Goal: Information Seeking & Learning: Learn about a topic

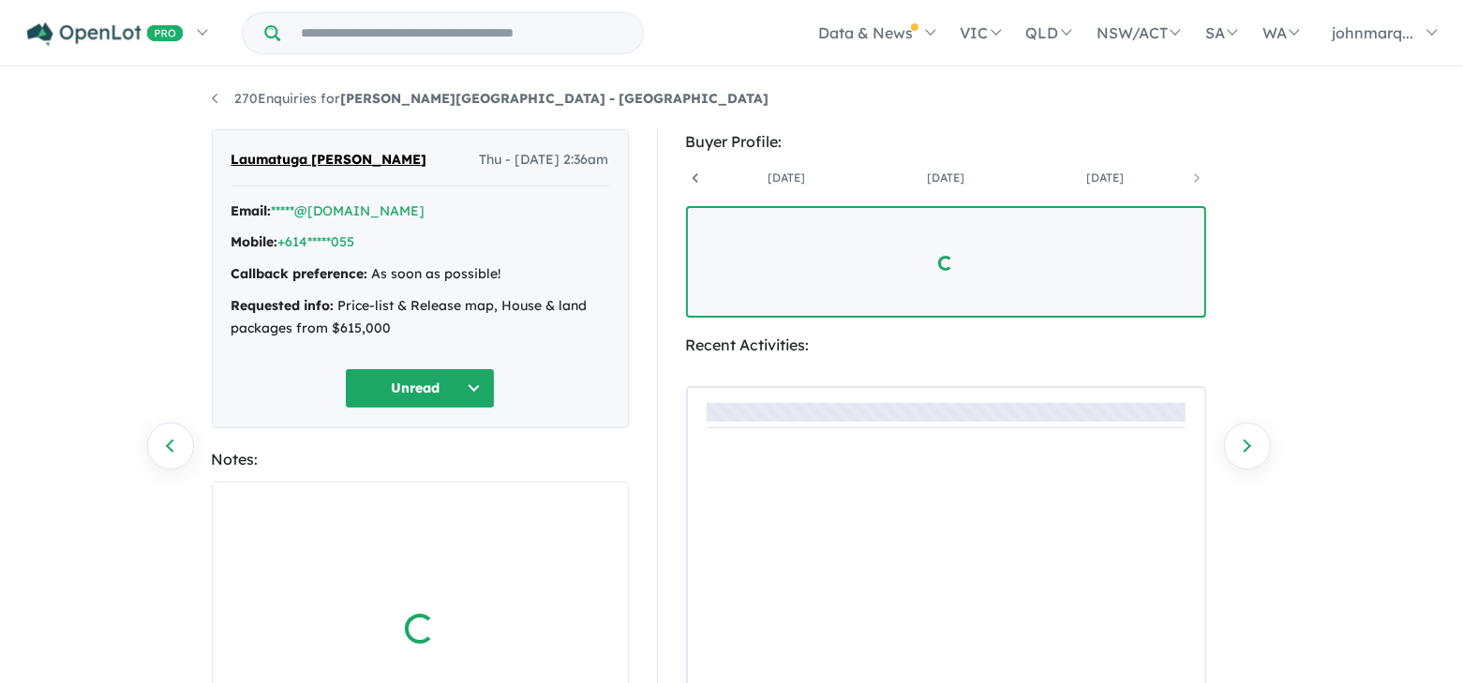
scroll to position [0, 777]
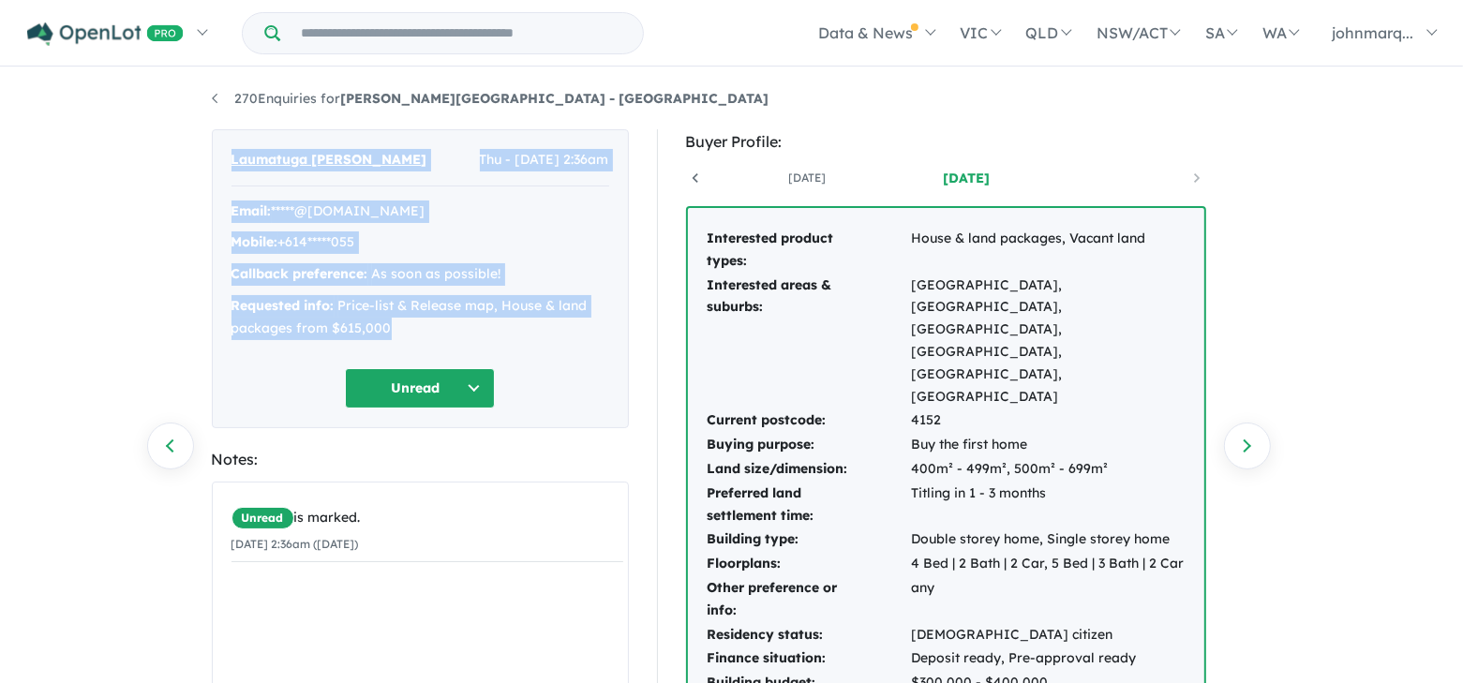
drag, startPoint x: 216, startPoint y: 156, endPoint x: 450, endPoint y: 329, distance: 290.1
click at [450, 329] on div "Laumatuga Sauni-Peck Thu - 29/05/2025, 2:36am Email: *****@gmail.com Mobile: +6…" at bounding box center [420, 278] width 417 height 299
copy div "Laumatuga Sauni-Peck Thu - 29/05/2025, 2:36am Email: *****@gmail.com Mobile: +6…"
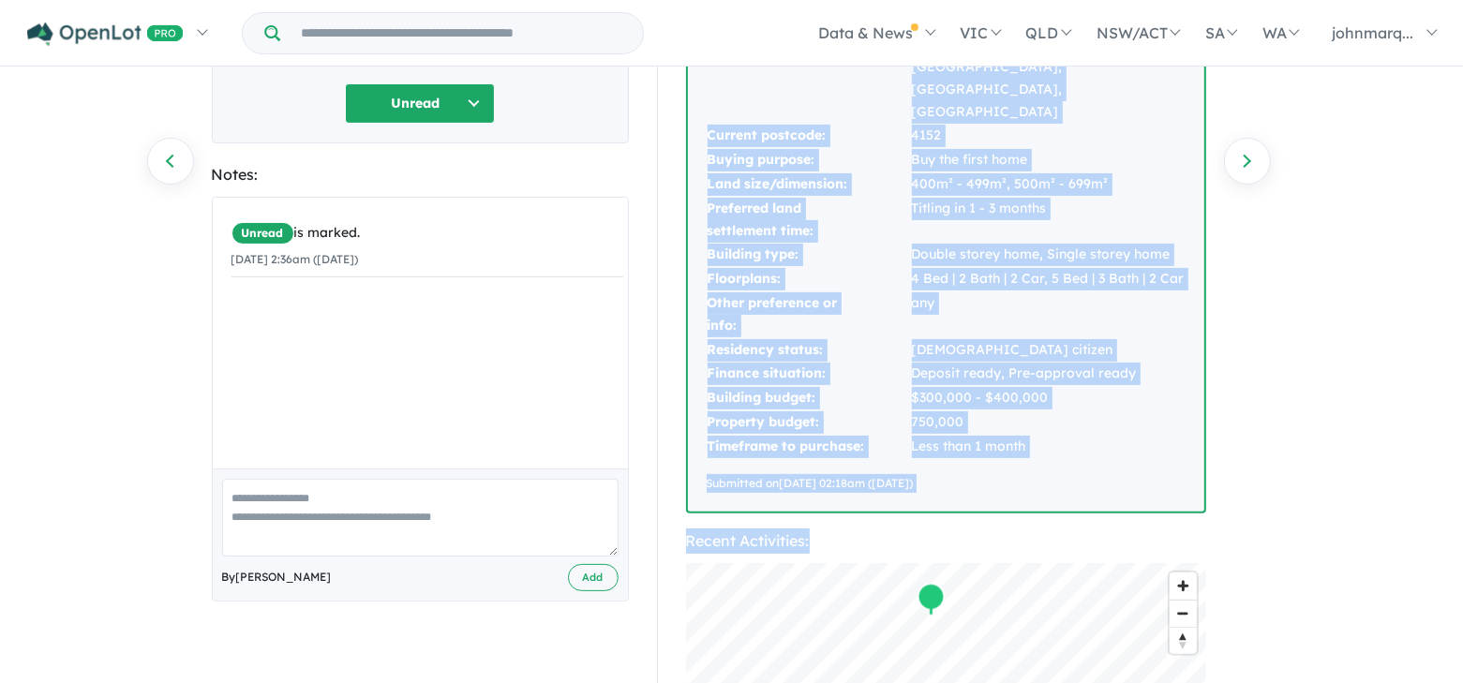
scroll to position [290, 0]
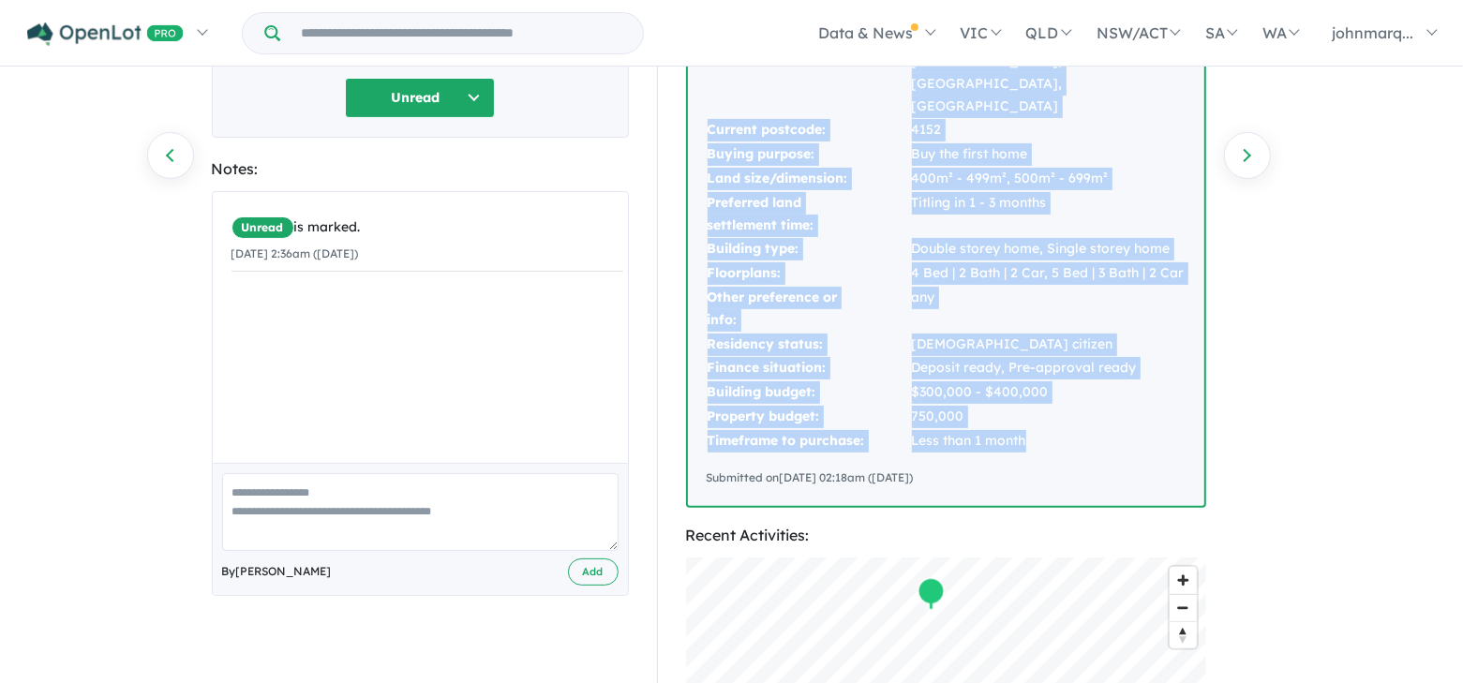
drag, startPoint x: 694, startPoint y: 230, endPoint x: 1034, endPoint y: 354, distance: 361.9
click at [1034, 354] on div "Interested product types: House & land packages, Vacant land Interested areas &…" at bounding box center [946, 212] width 516 height 588
copy tbody "Interested product types: House & land packages, Vacant land Interested areas &…"
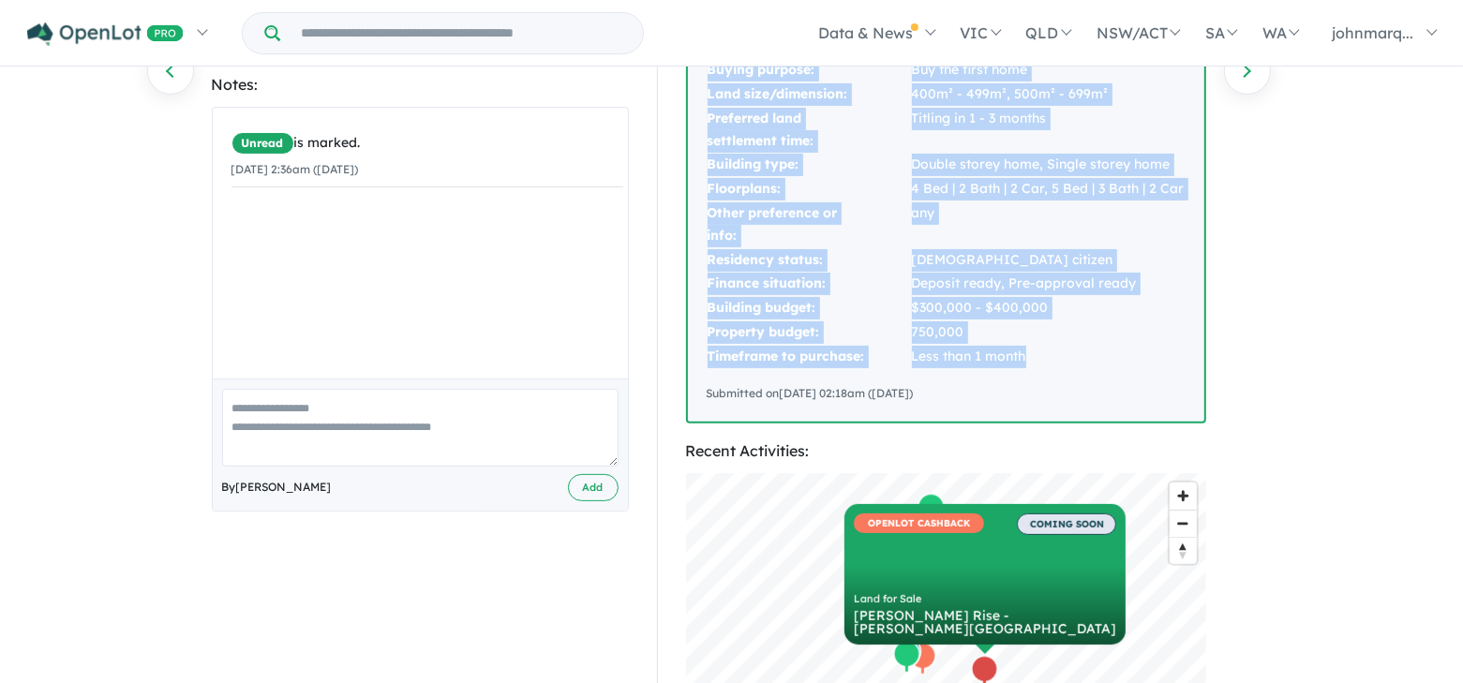
scroll to position [0, 0]
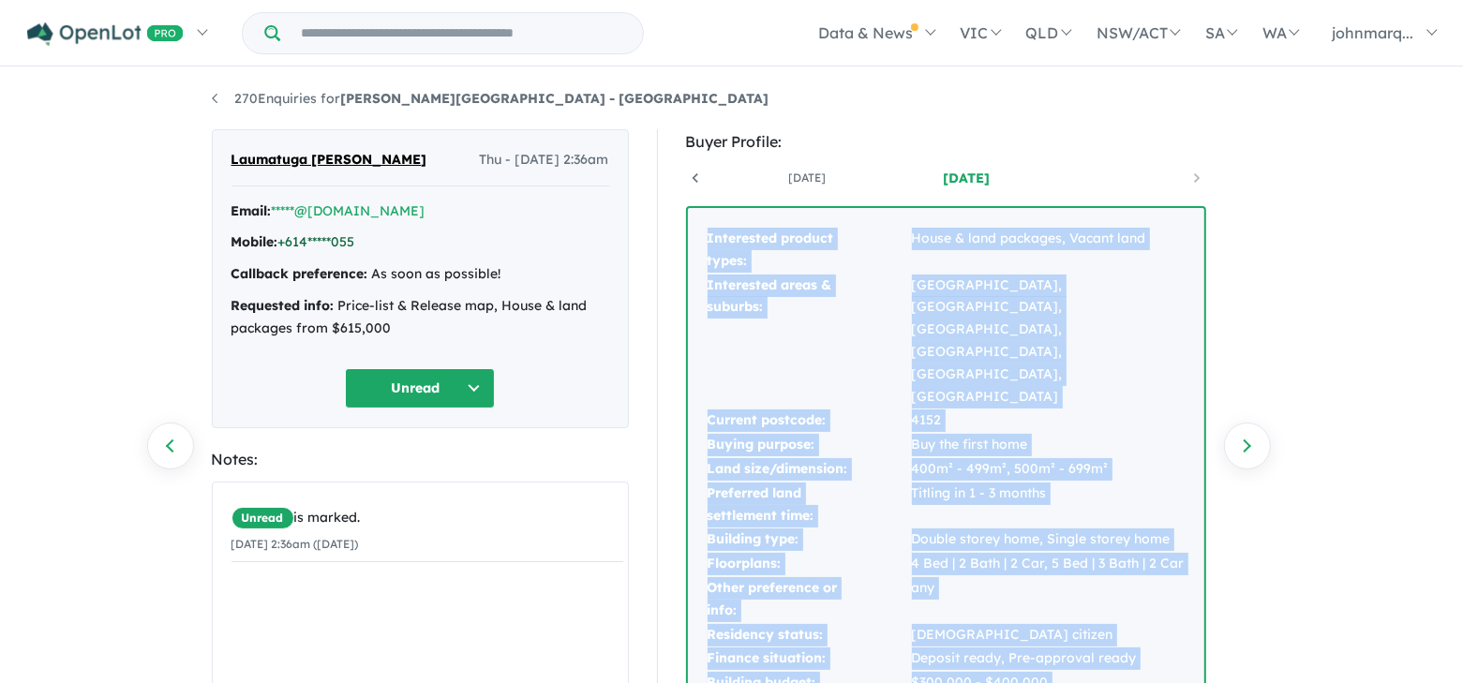
click at [315, 240] on link "+614*****055" at bounding box center [316, 241] width 77 height 17
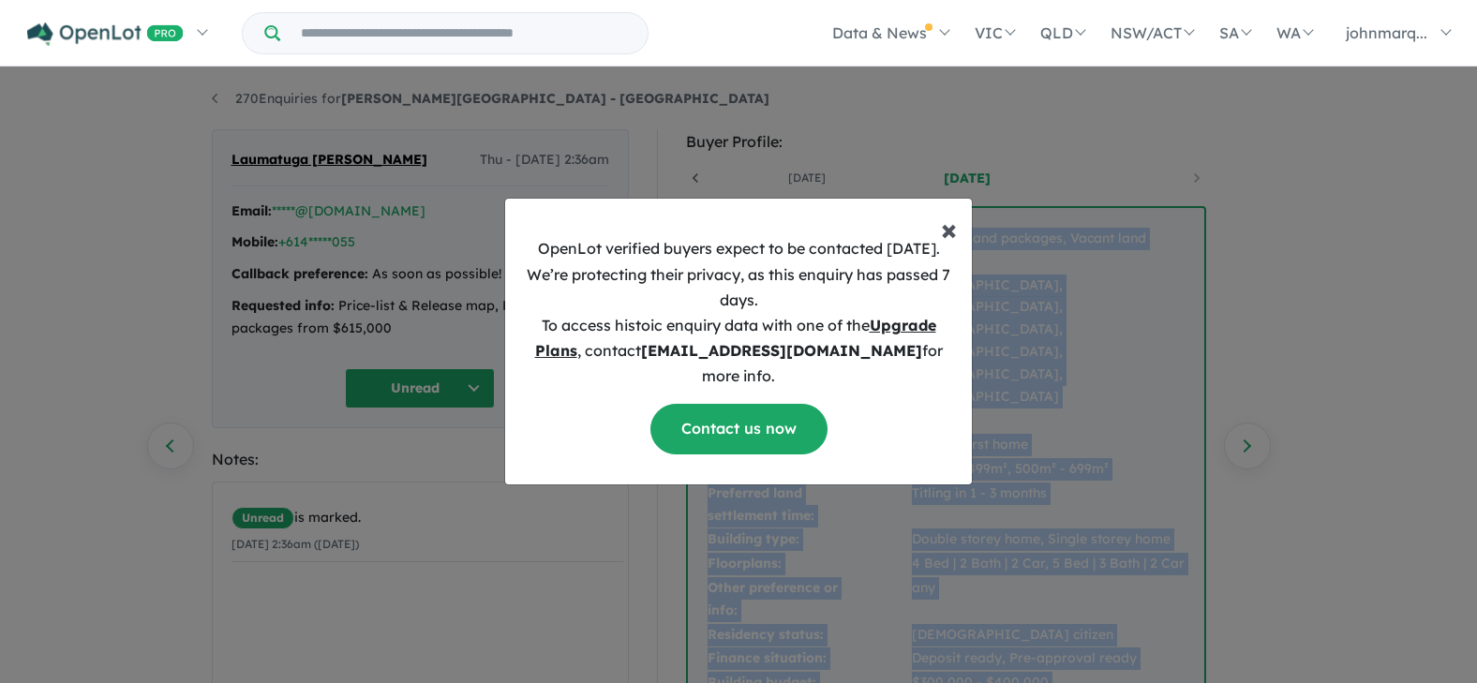
click at [952, 245] on span "×" at bounding box center [949, 228] width 16 height 37
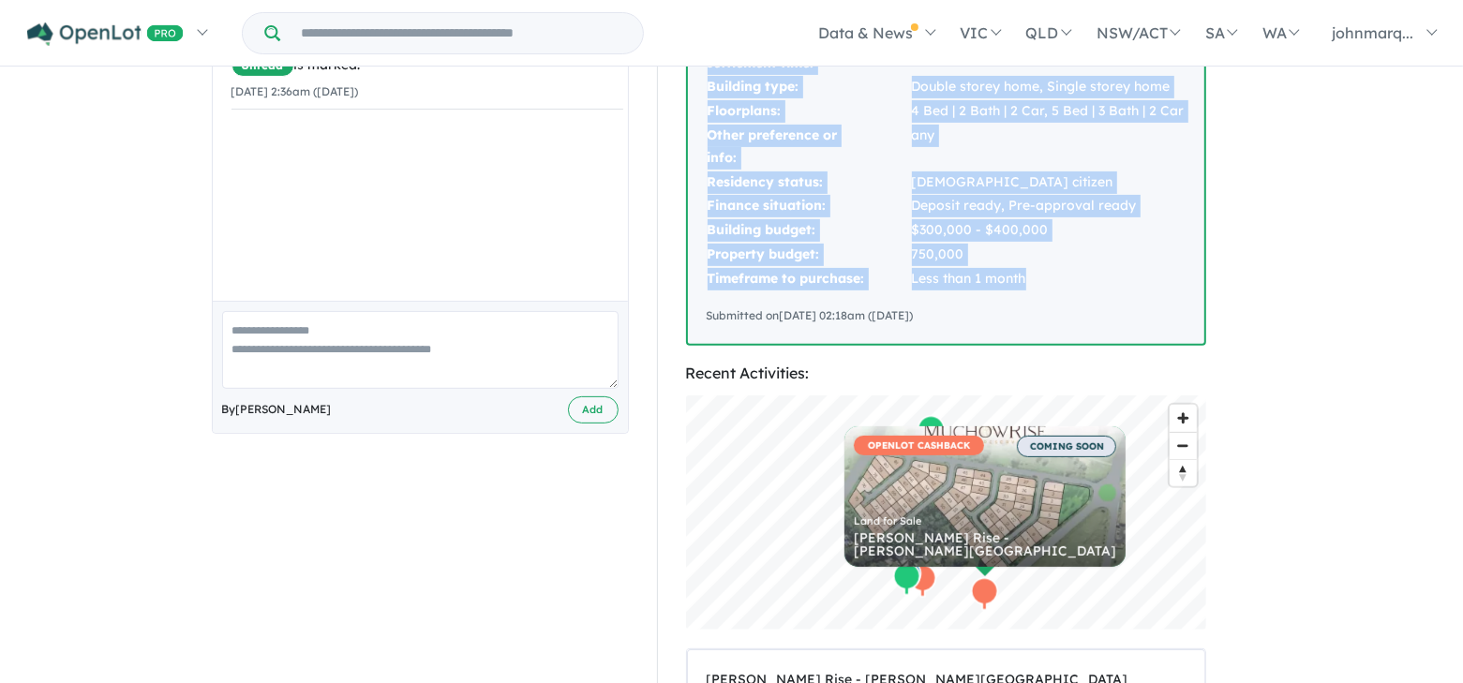
scroll to position [187, 0]
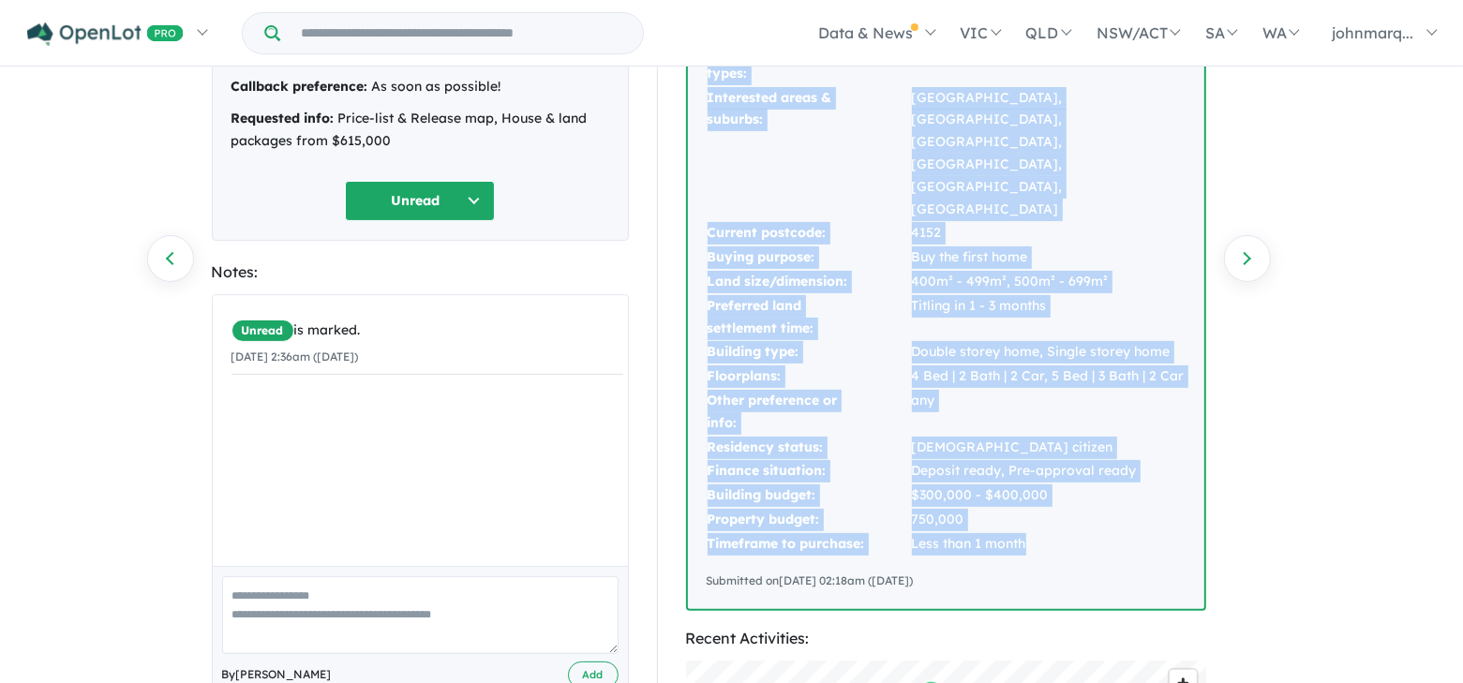
click at [461, 197] on button "Unread" at bounding box center [420, 201] width 150 height 40
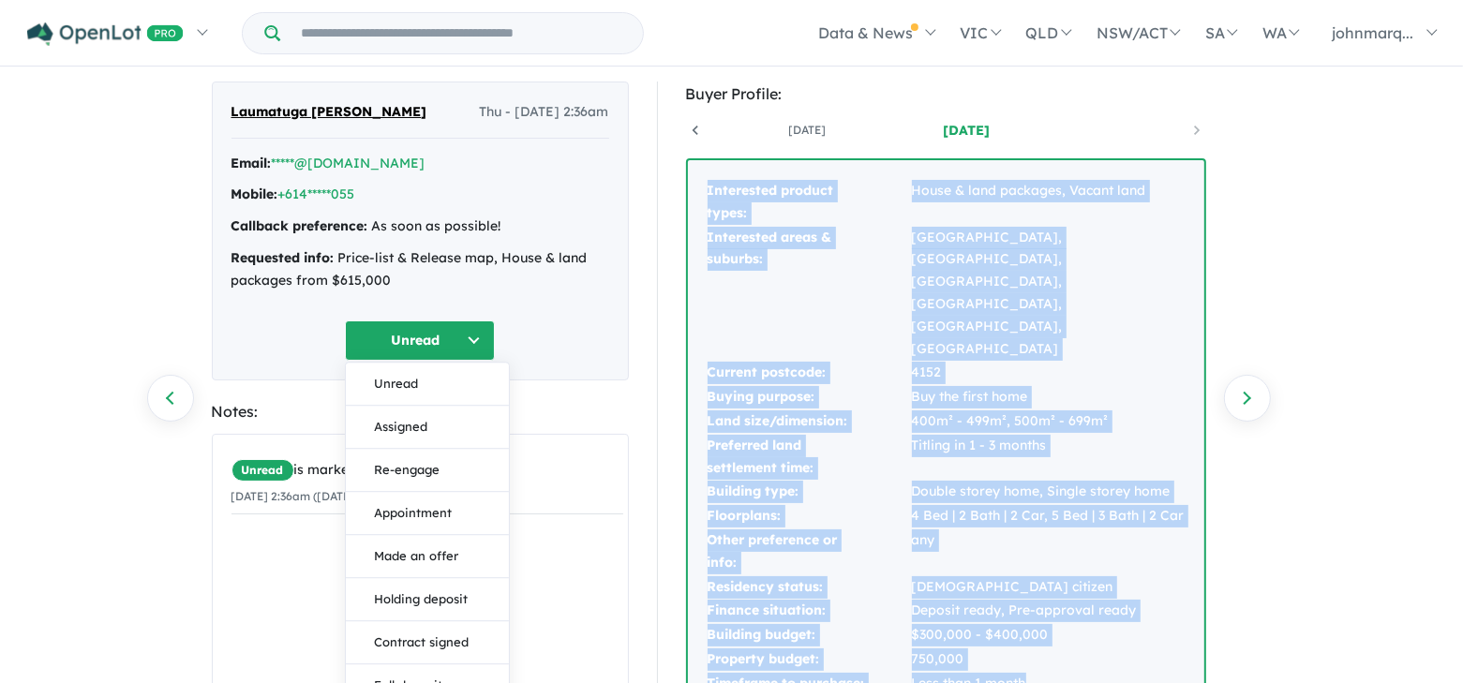
scroll to position [0, 0]
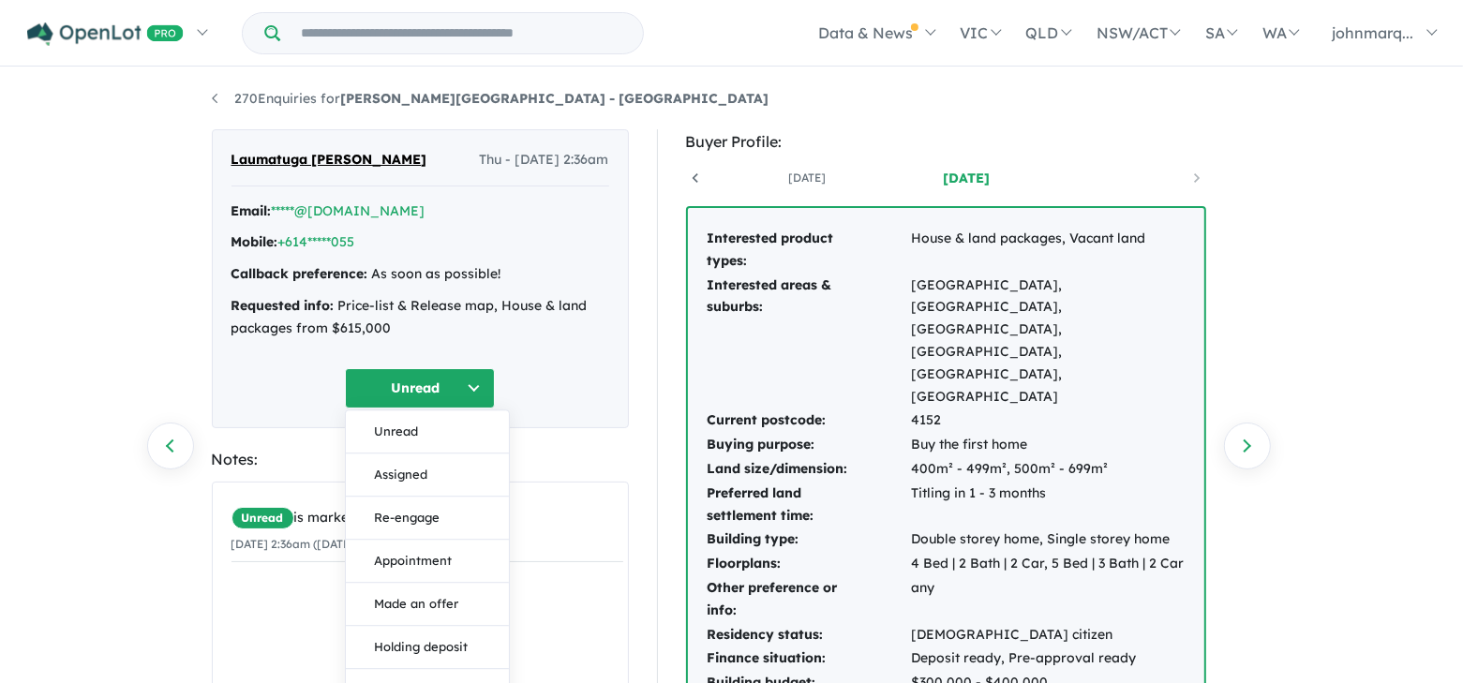
click at [59, 363] on div "270 Enquiries for Ripley View Estate - Flinders View Previous enquiry Next enqu…" at bounding box center [731, 377] width 1463 height 617
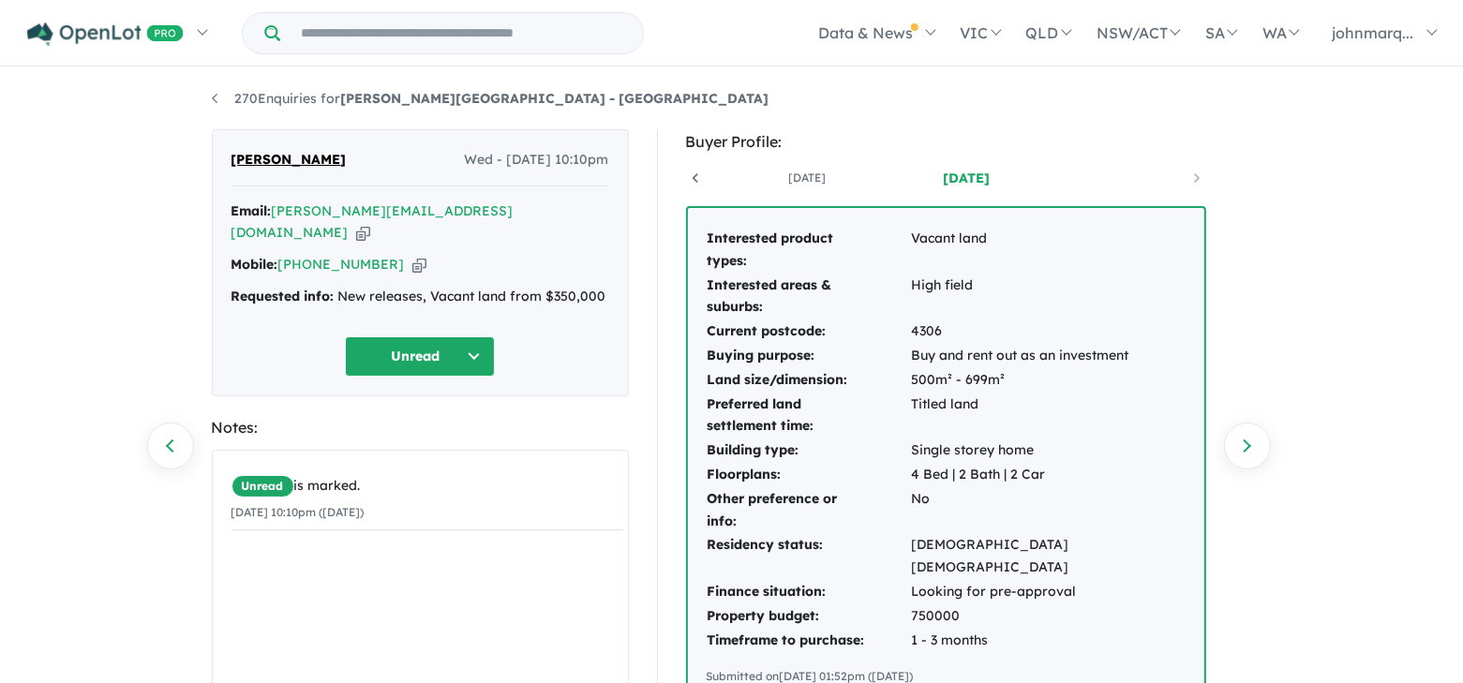
click at [370, 223] on icon "button" at bounding box center [363, 233] width 14 height 20
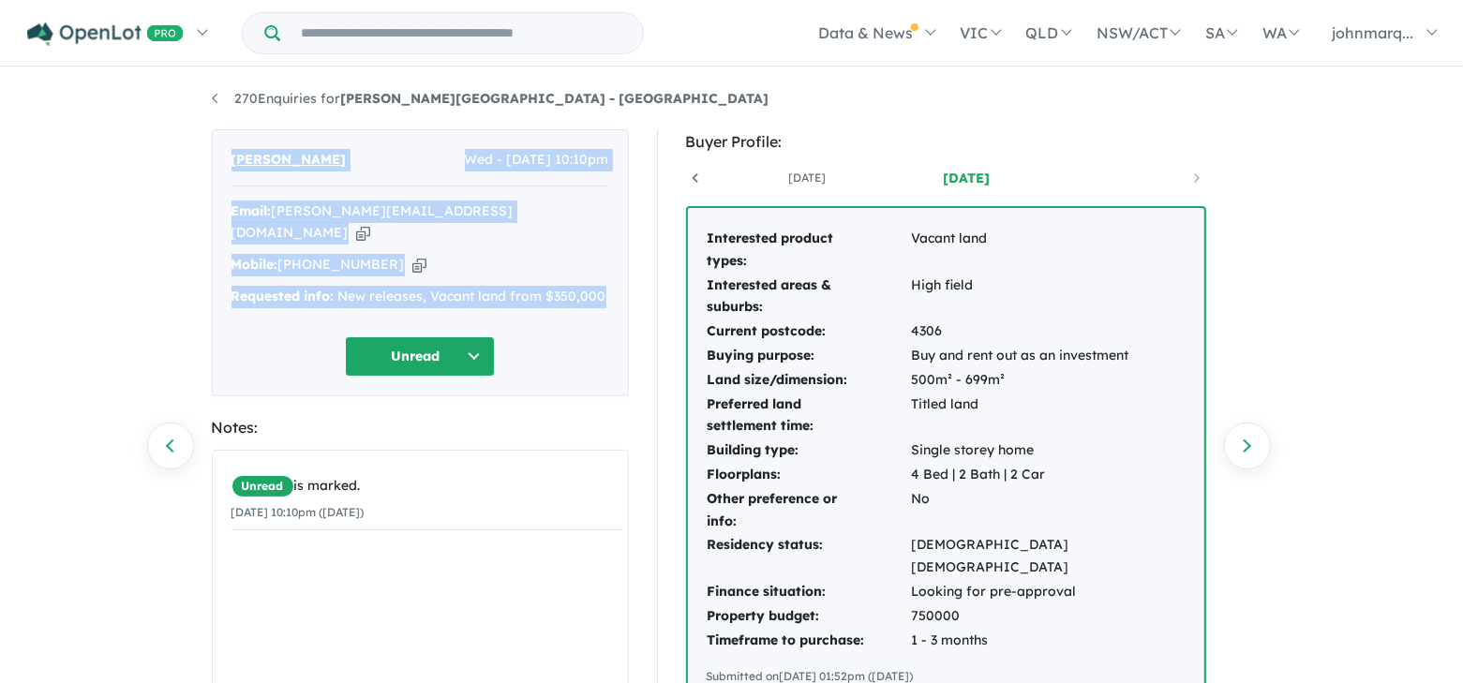
drag, startPoint x: 220, startPoint y: 156, endPoint x: 601, endPoint y: 275, distance: 398.6
click at [601, 275] on div "Praveen Mathew Wed - 13/08/2025, 10:10pm Email: mathew.praveen24@gmail.com Copi…" at bounding box center [420, 262] width 417 height 267
copy div "Praveen Mathew Wed - 13/08/2025, 10:10pm Email: mathew.praveen24@gmail.com Copi…"
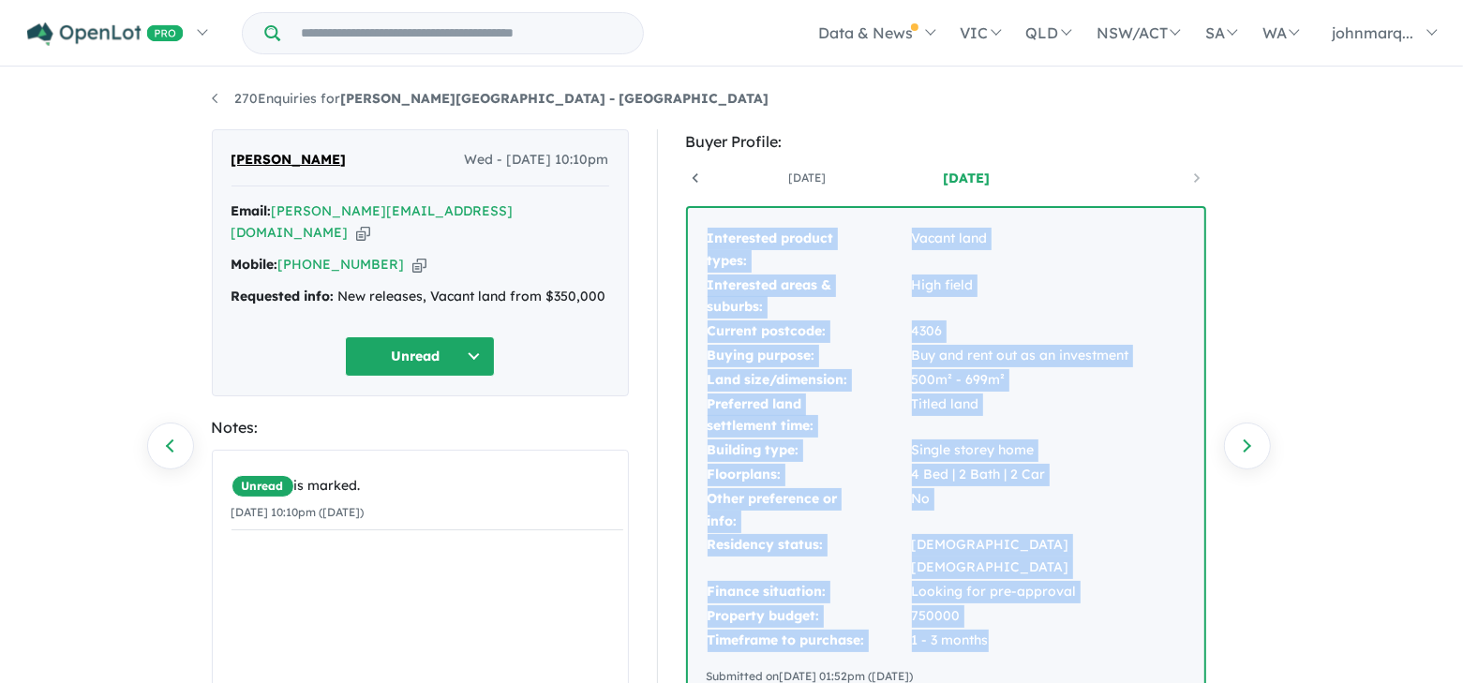
drag, startPoint x: 705, startPoint y: 236, endPoint x: 988, endPoint y: 605, distance: 465.7
click at [988, 605] on tbody "Interested product types: Vacant land Interested areas & suburbs: High field Cu…" at bounding box center [945, 439] width 479 height 425
copy tbody "Interested product types: Vacant land Interested areas & suburbs: High field Cu…"
click at [370, 223] on icon "button" at bounding box center [363, 233] width 14 height 20
copy tbody "Interested product types: Vacant land Interested areas & suburbs: High field Cu…"
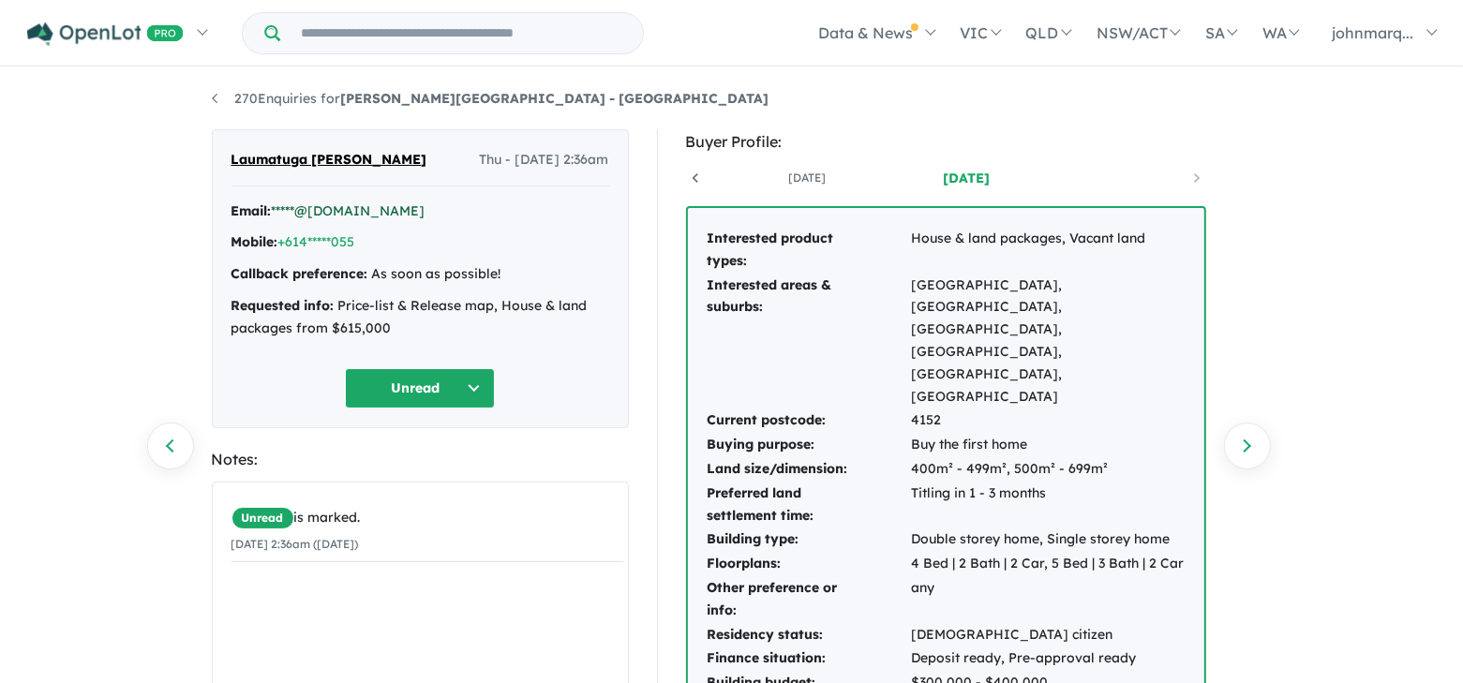
click at [323, 206] on link "*****@[DOMAIN_NAME]" at bounding box center [349, 210] width 154 height 17
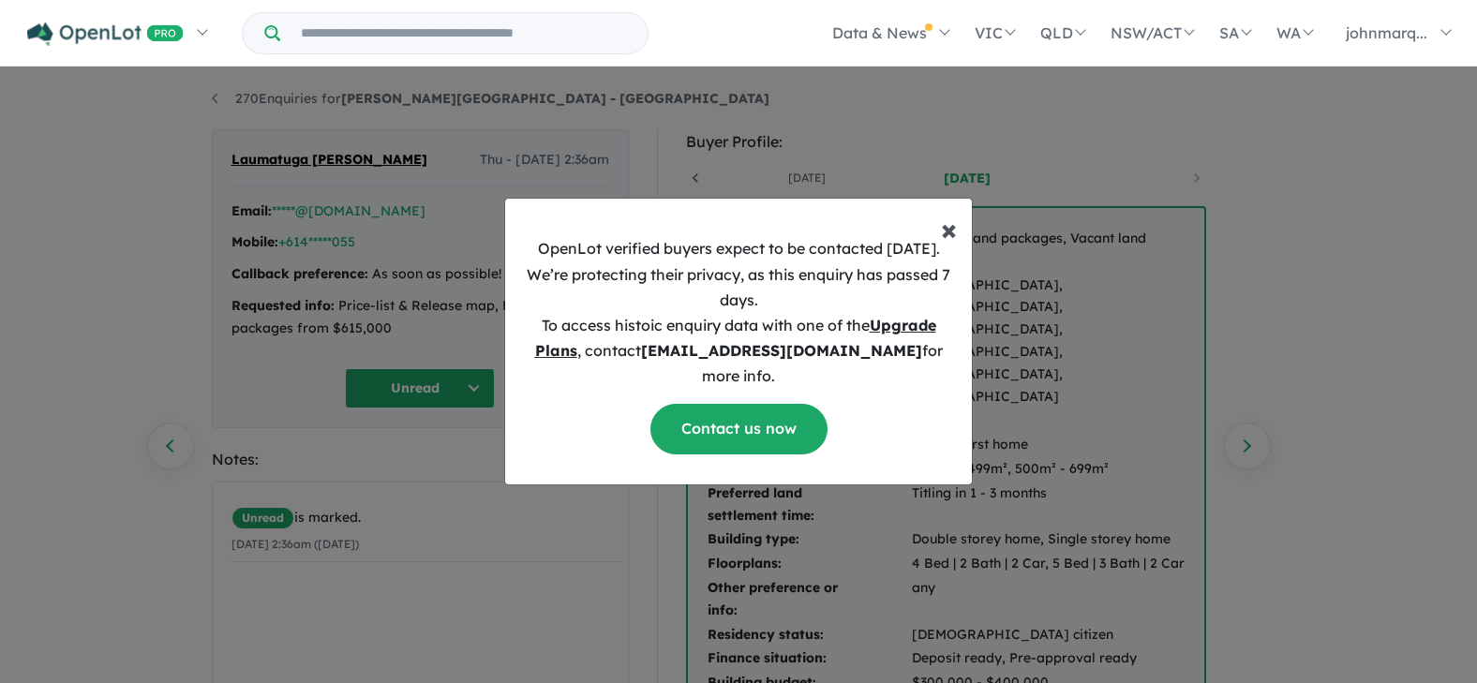
click at [954, 240] on span "×" at bounding box center [949, 228] width 16 height 37
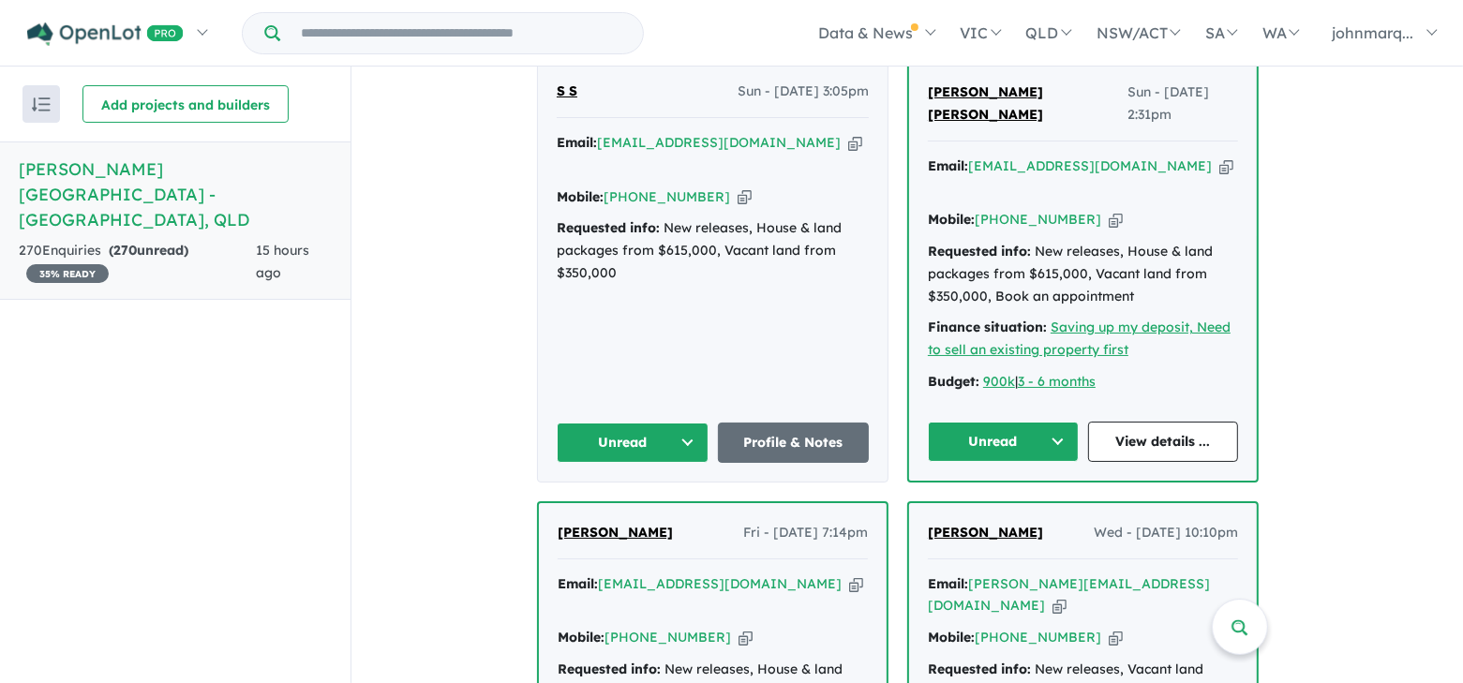
scroll to position [937, 0]
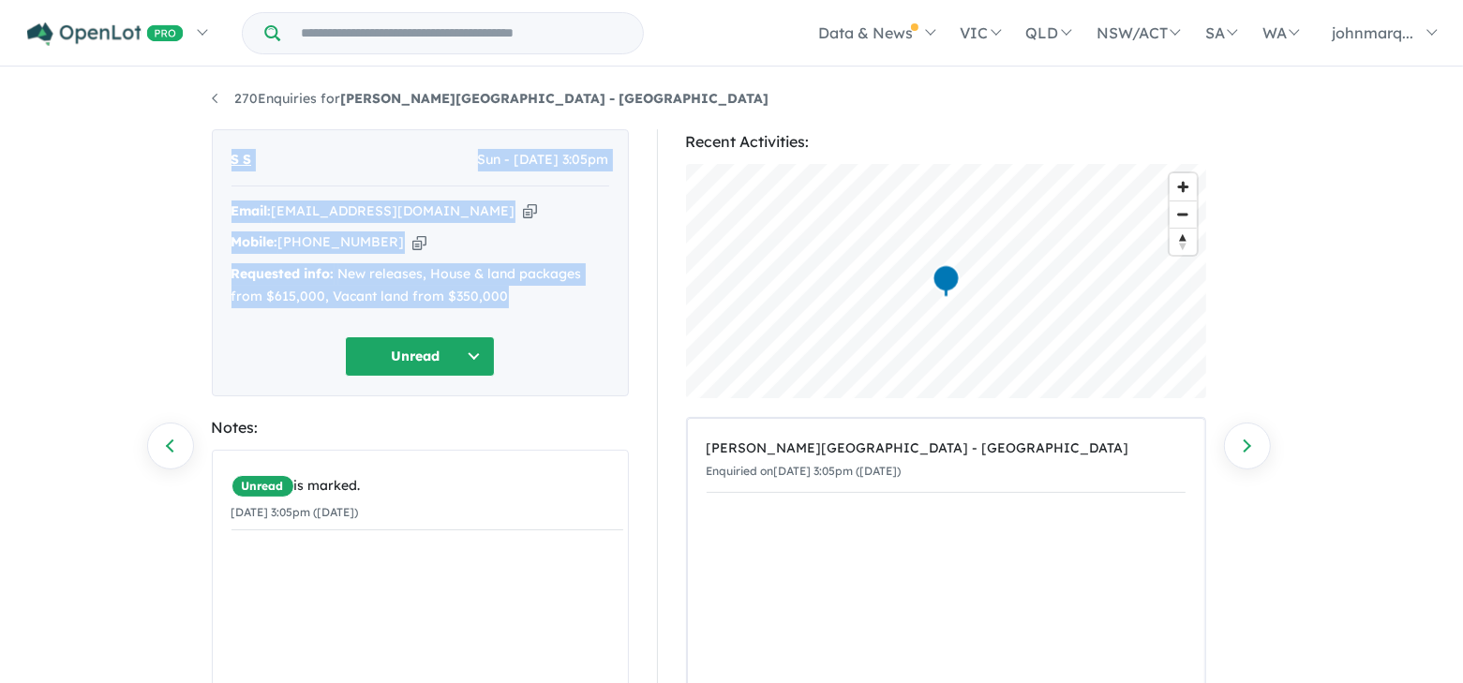
drag, startPoint x: 224, startPoint y: 154, endPoint x: 530, endPoint y: 302, distance: 340.3
click at [530, 302] on div "S S Sun - [DATE] 3:05pm Email: [EMAIL_ADDRESS][DOMAIN_NAME] Copied! Mobile: [PH…" at bounding box center [420, 262] width 417 height 267
copy div "S S Sun - [DATE] 3:05pm Email: [EMAIL_ADDRESS][DOMAIN_NAME] Copied! Mobile: [PH…"
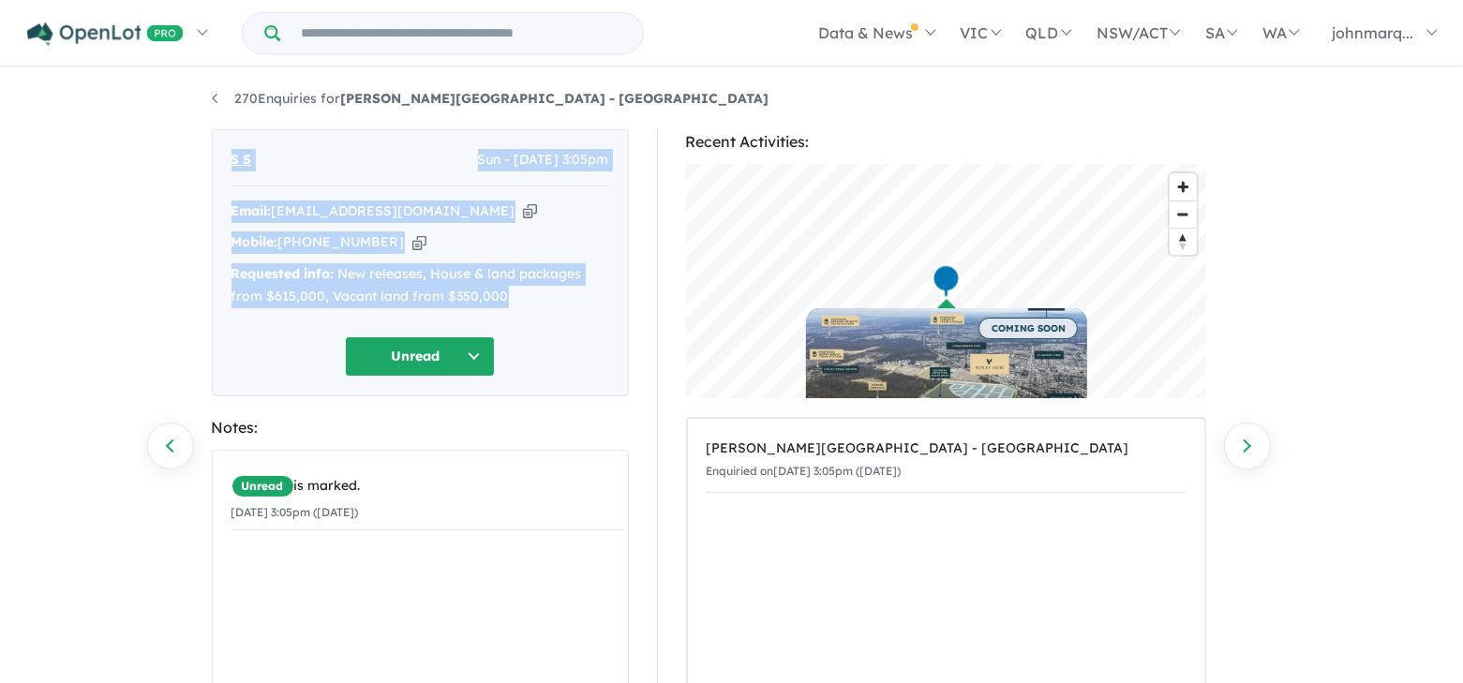
copy div "S S Sun - 17/08/2025, 3:05pm Email: qesda3e122@live.com Copied! Mobile: +61 480…"
click at [523, 212] on icon "button" at bounding box center [530, 211] width 14 height 20
copy div "S S Sun - 17/08/2025, 3:05pm Email: qesda3e122@live.com Copied! Mobile: +61 480…"
drag, startPoint x: 226, startPoint y: 155, endPoint x: 525, endPoint y: 288, distance: 327.2
click at [525, 288] on div "S S Sun - 17/08/2025, 3:05pm Email: qesda3e122@live.com Copied! Mobile: +61 480…" at bounding box center [420, 262] width 417 height 267
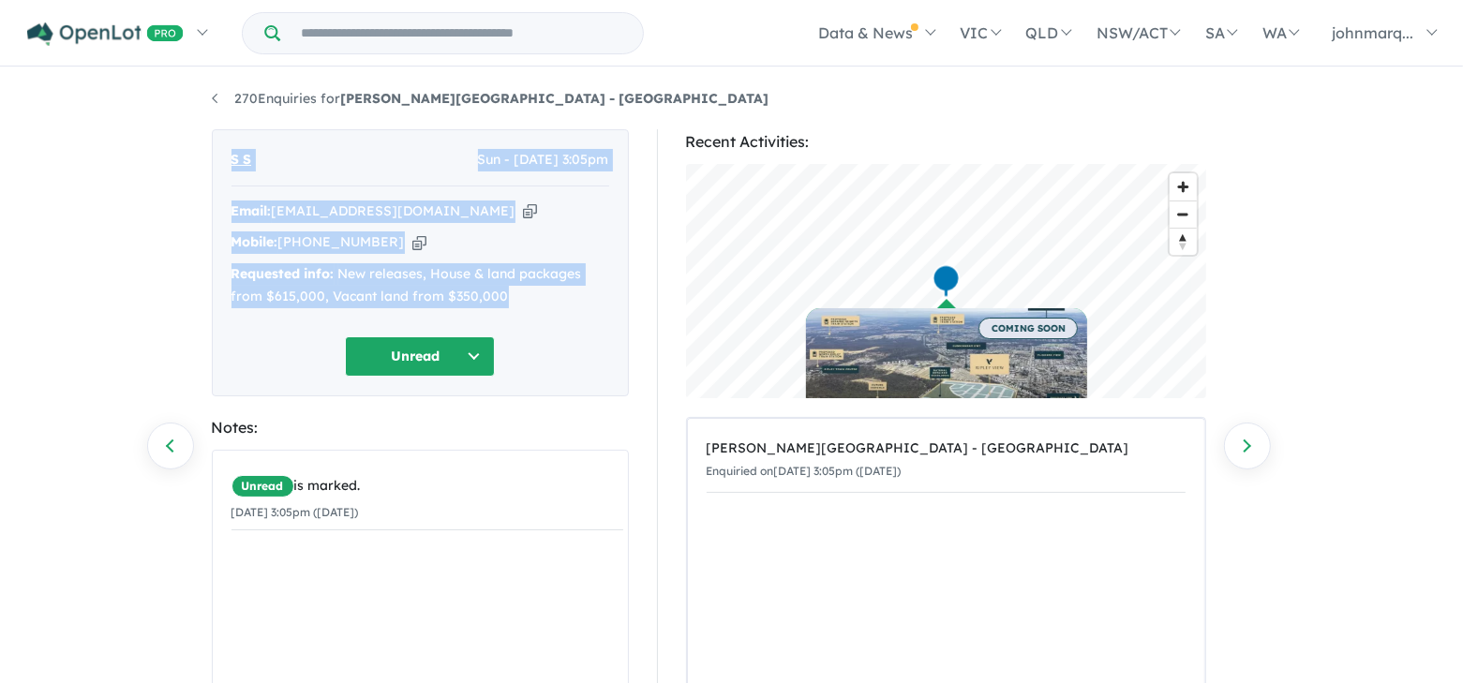
copy div "S S Sun - 17/08/2025, 3:05pm Email: qesda3e122@live.com Copied! Mobile: +61 480…"
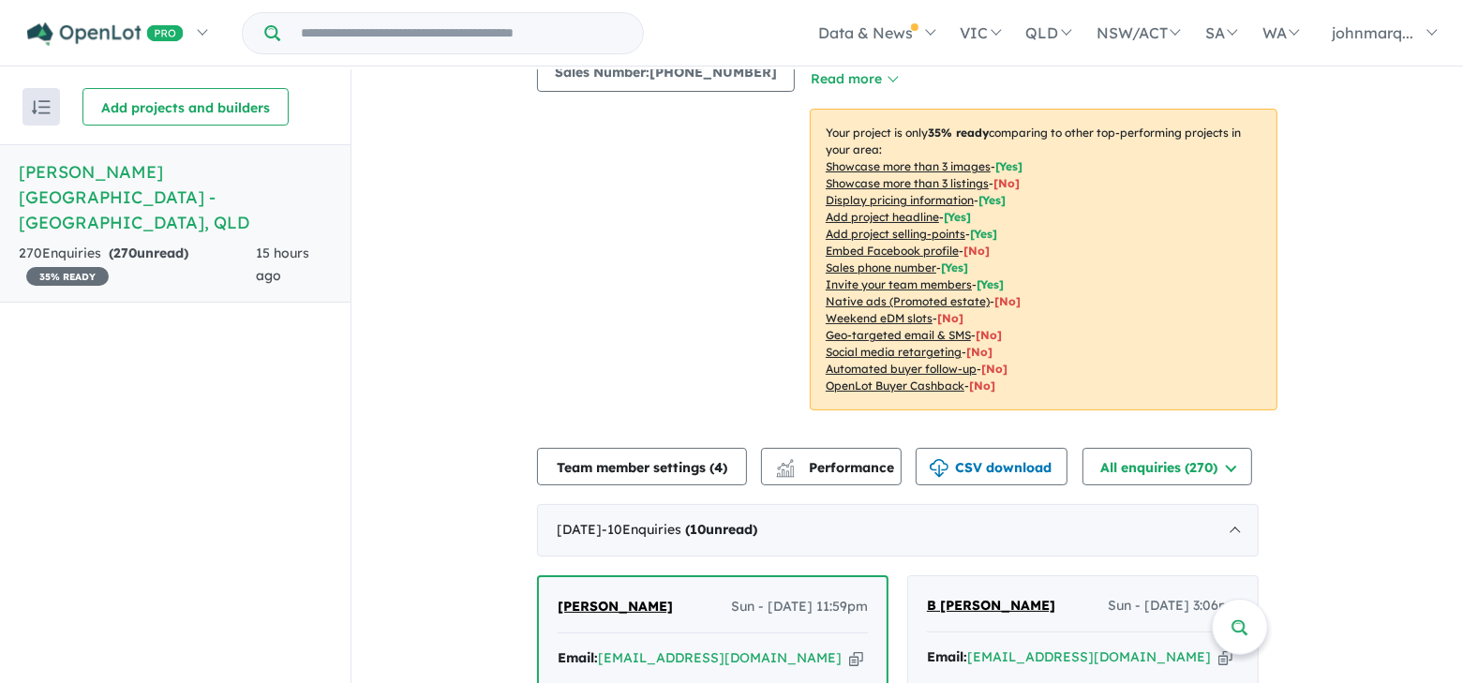
scroll to position [750, 0]
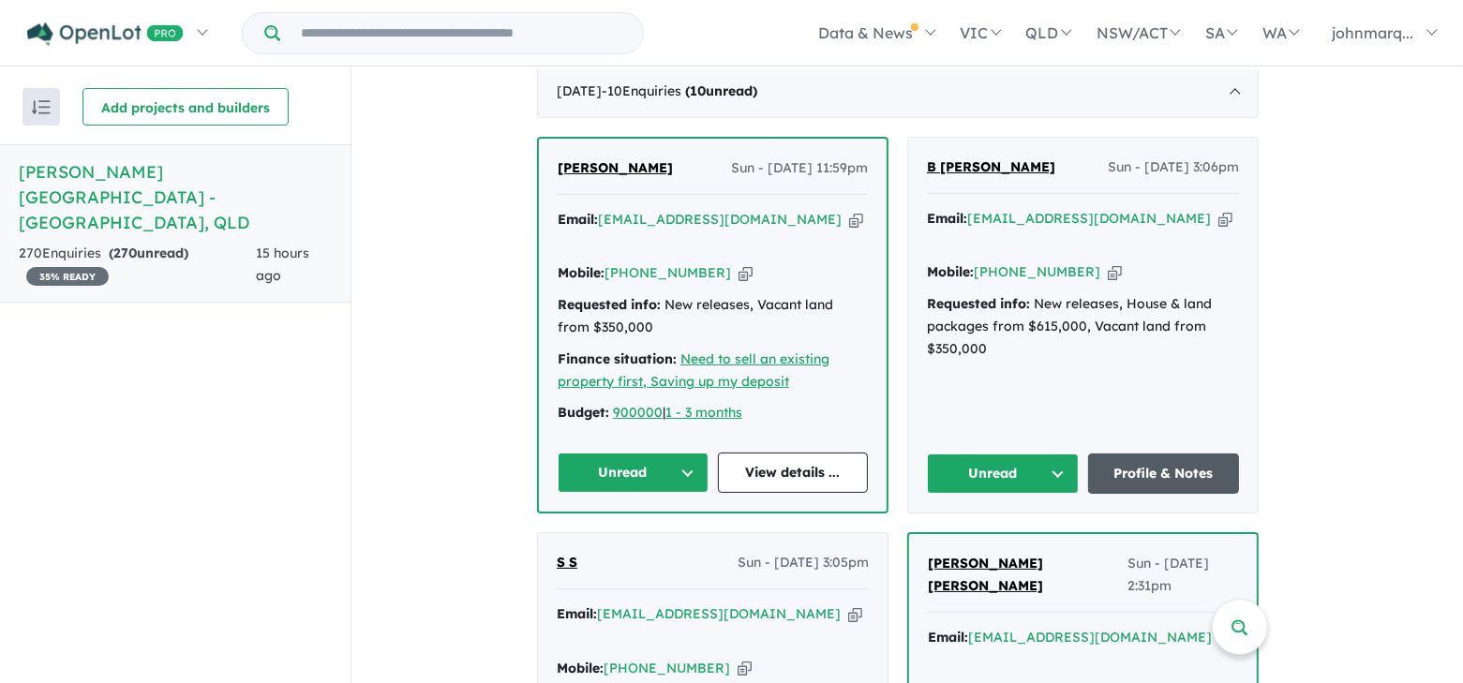
click at [1162, 453] on link "Profile & Notes" at bounding box center [1164, 473] width 152 height 40
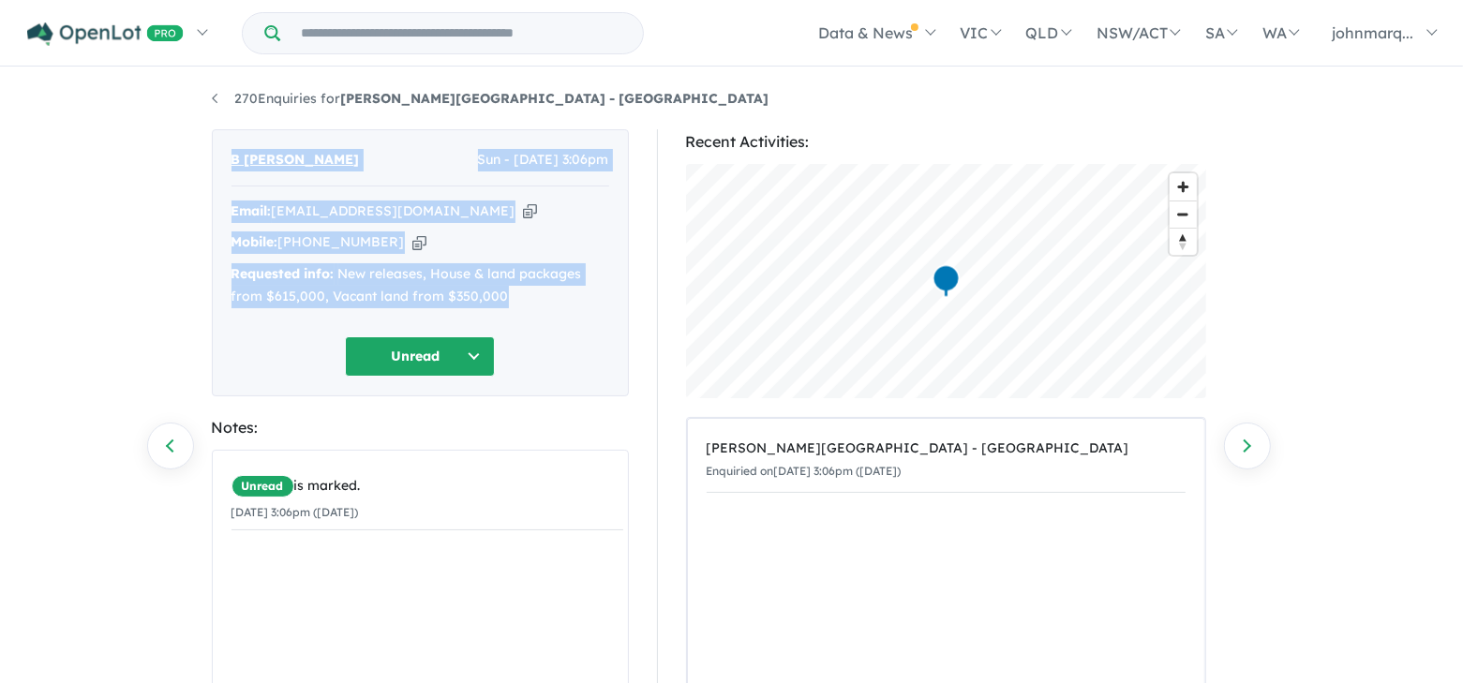
drag, startPoint x: 217, startPoint y: 157, endPoint x: 521, endPoint y: 302, distance: 336.1
click at [521, 302] on div "B Bob Sun - 17/08/2025, 3:06pm Email: tediki5723@futebr.com Copied! Mobile: +61…" at bounding box center [420, 262] width 417 height 267
copy div "B Bob Sun - 17/08/2025, 3:06pm Email: tediki5723@futebr.com Copied! Mobile: +61…"
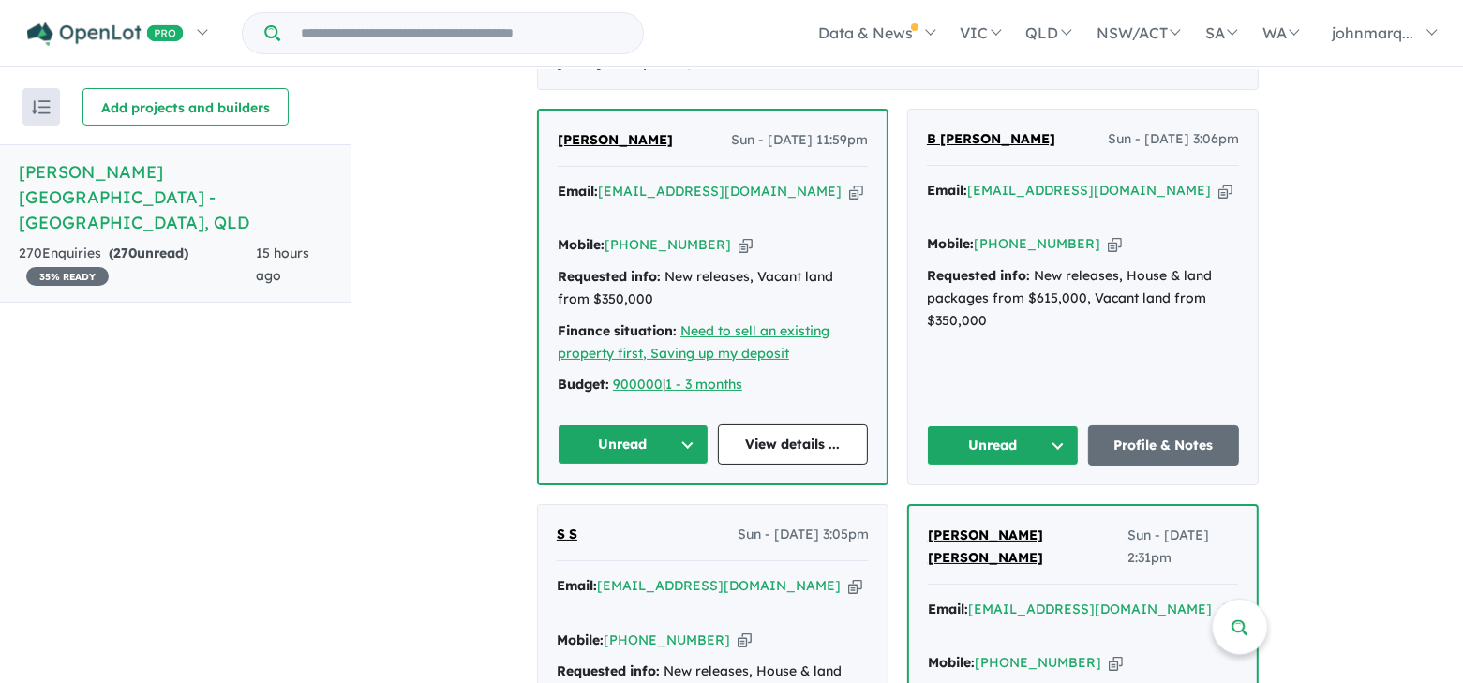
scroll to position [798, 0]
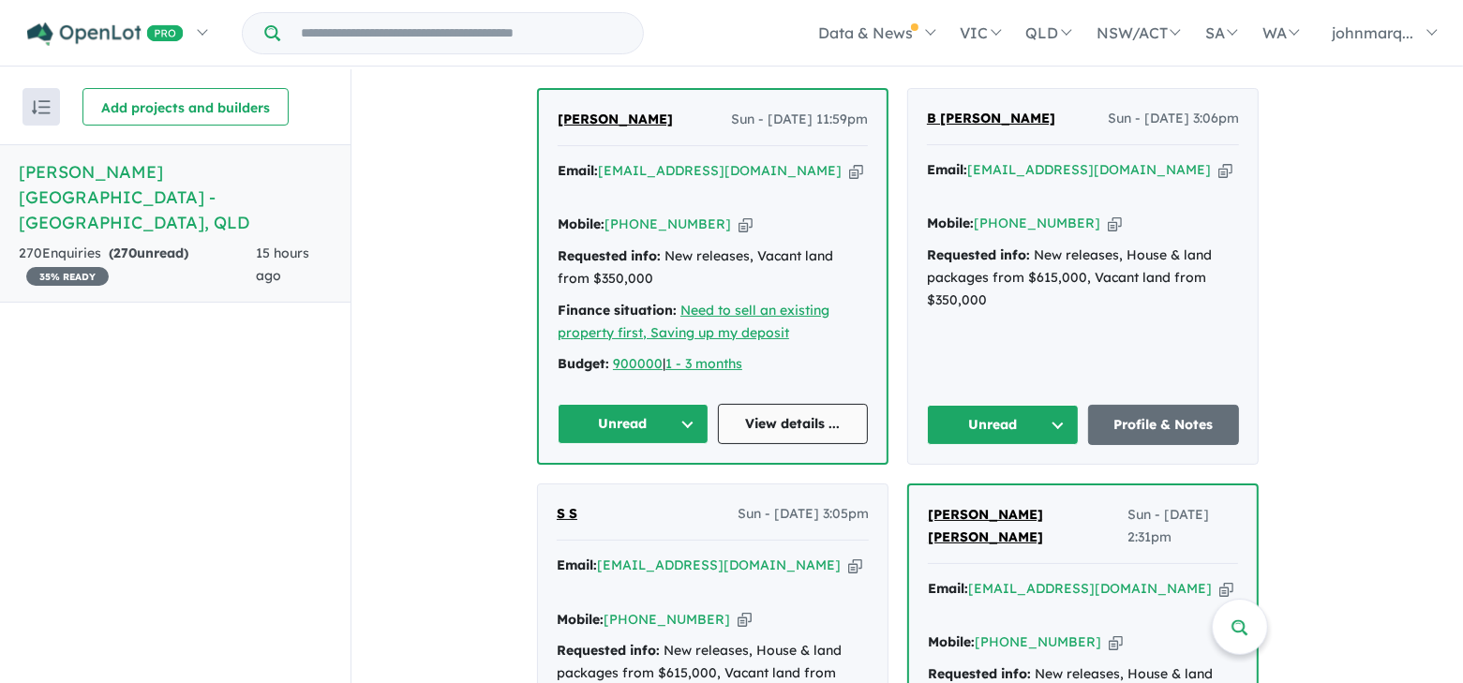
click at [777, 404] on link "View details ..." at bounding box center [793, 424] width 151 height 40
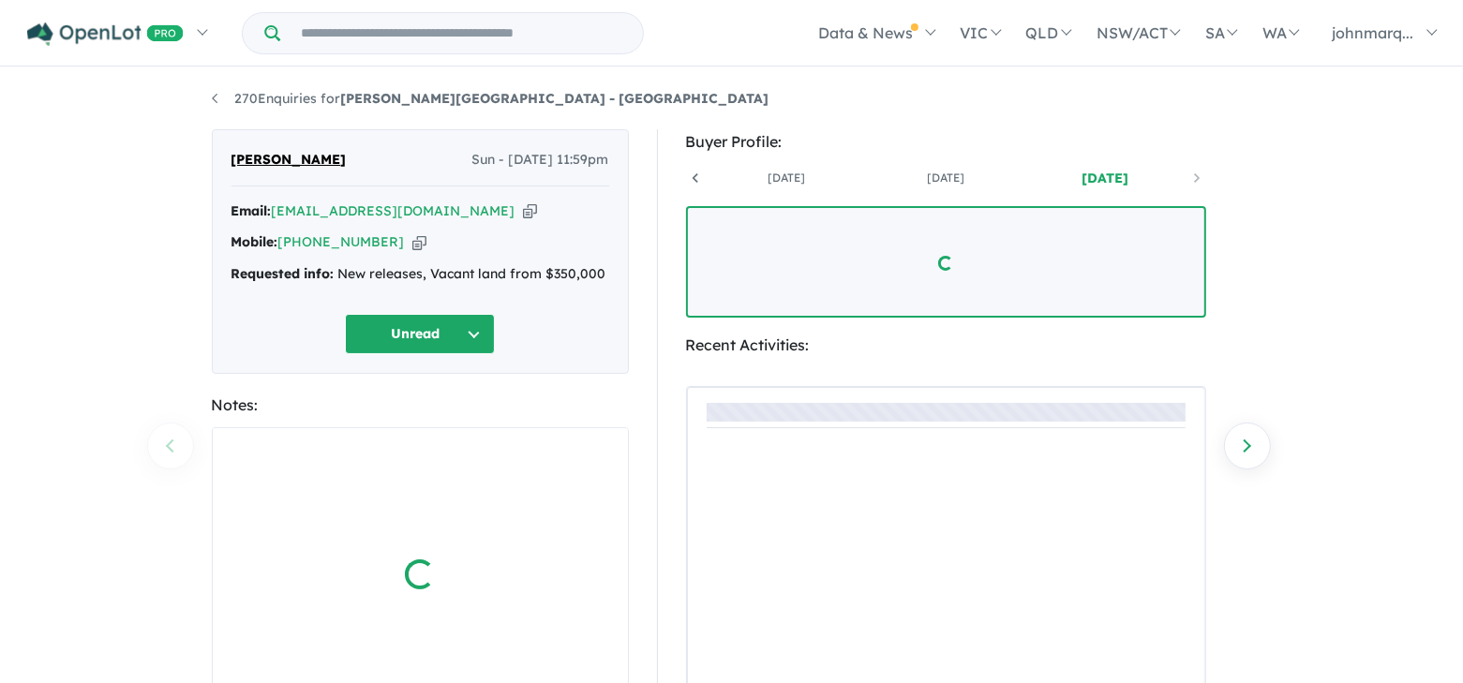
scroll to position [0, 139]
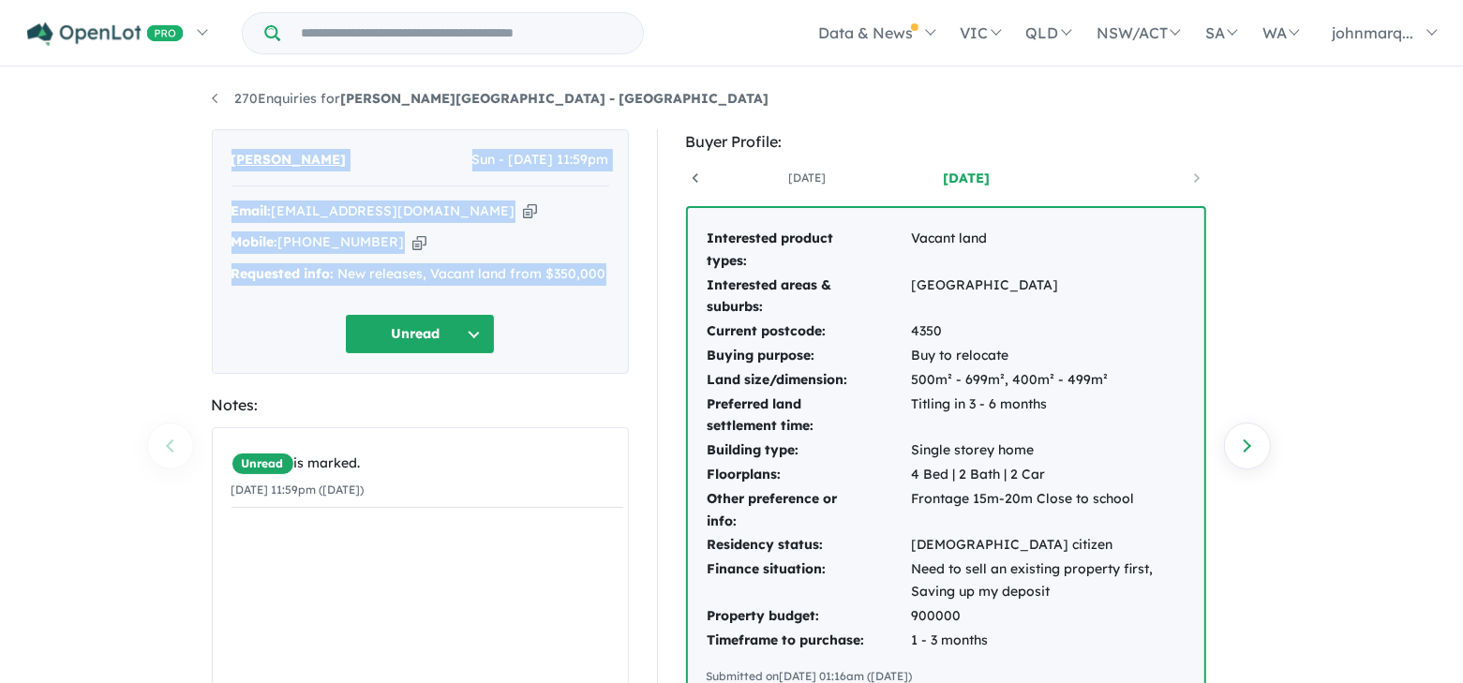
drag, startPoint x: 224, startPoint y: 153, endPoint x: 611, endPoint y: 261, distance: 401.9
click at [611, 261] on div "Anil George Sun - 17/08/2025, 11:59pm Email: anilgeorge28@gmail.com Copied! Mob…" at bounding box center [420, 251] width 417 height 245
copy div "Anil George Sun - 17/08/2025, 11:59pm Email: anilgeorge28@gmail.com Copied! Mob…"
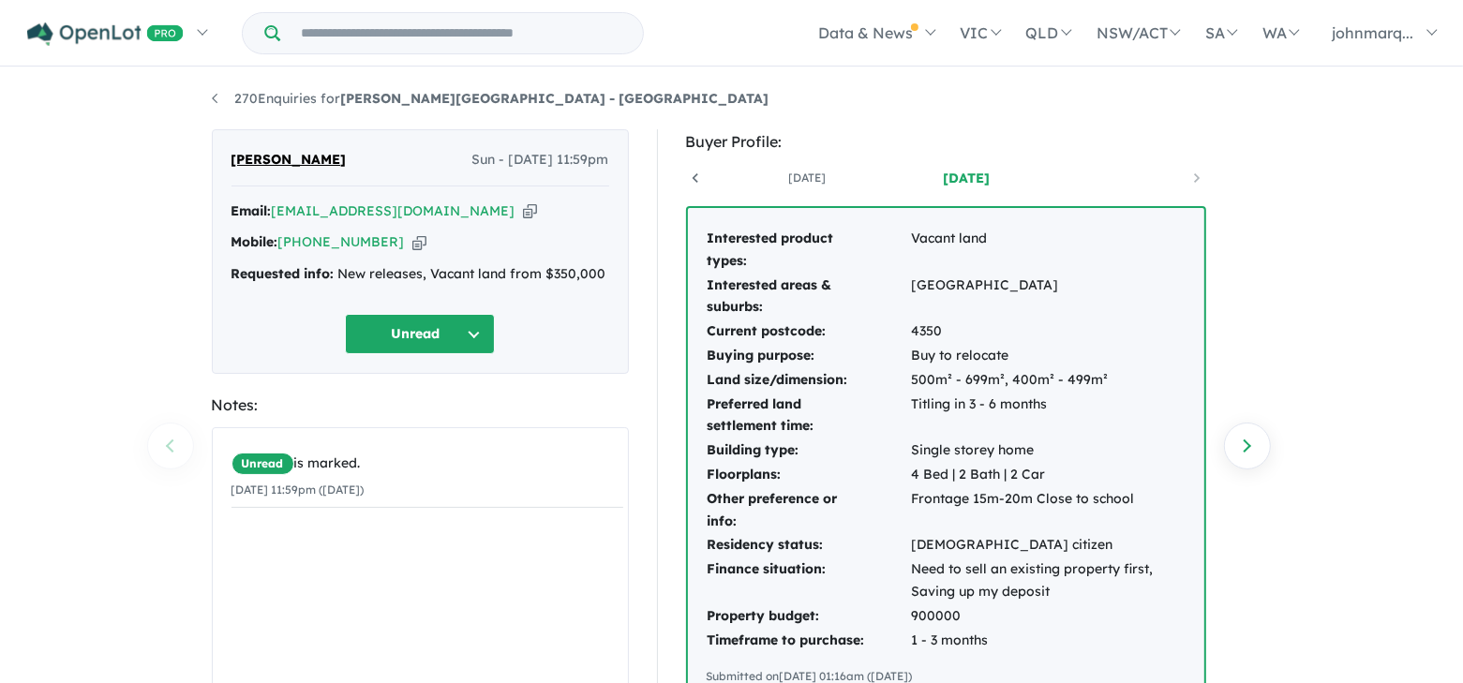
drag, startPoint x: 1360, startPoint y: 350, endPoint x: 1334, endPoint y: 349, distance: 26.3
click at [1360, 350] on div "270 Enquiries for Ripley View Estate - Flinders View Previous enquiry Next enqu…" at bounding box center [731, 377] width 1463 height 617
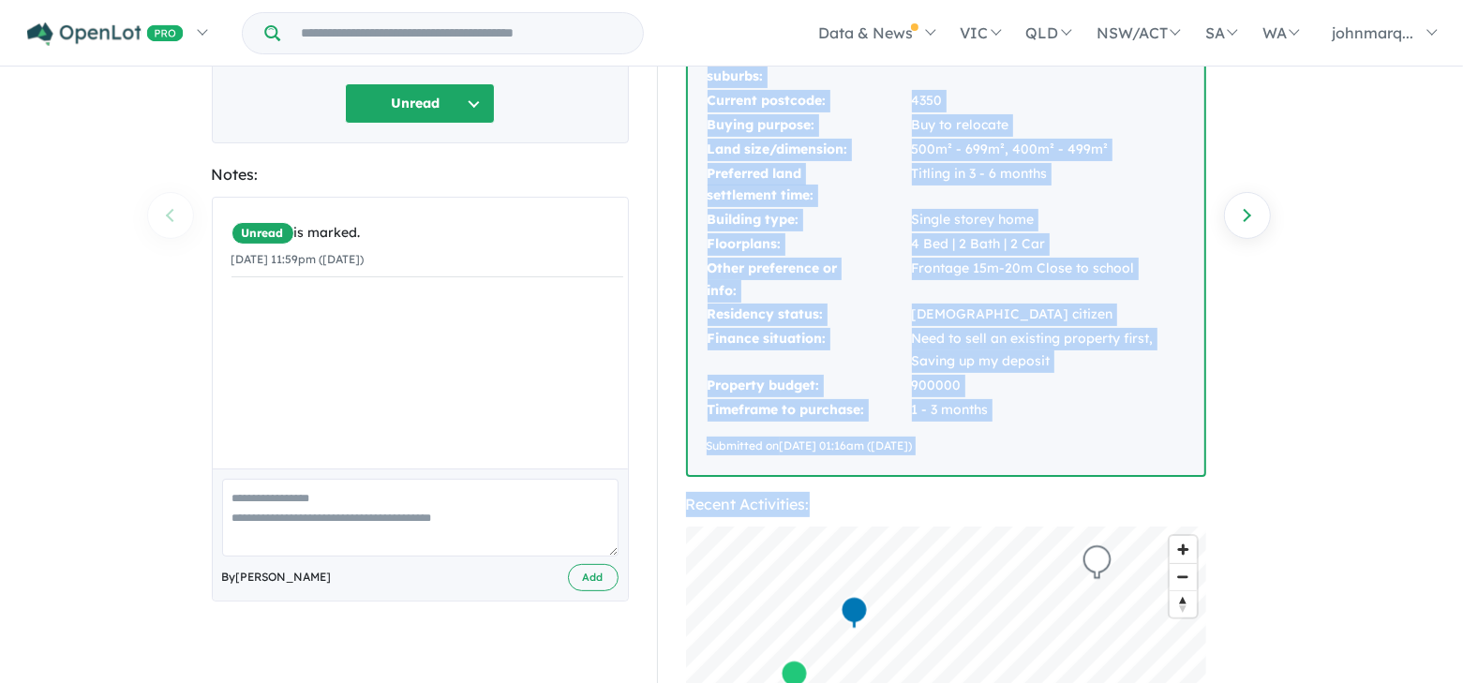
scroll to position [323, 0]
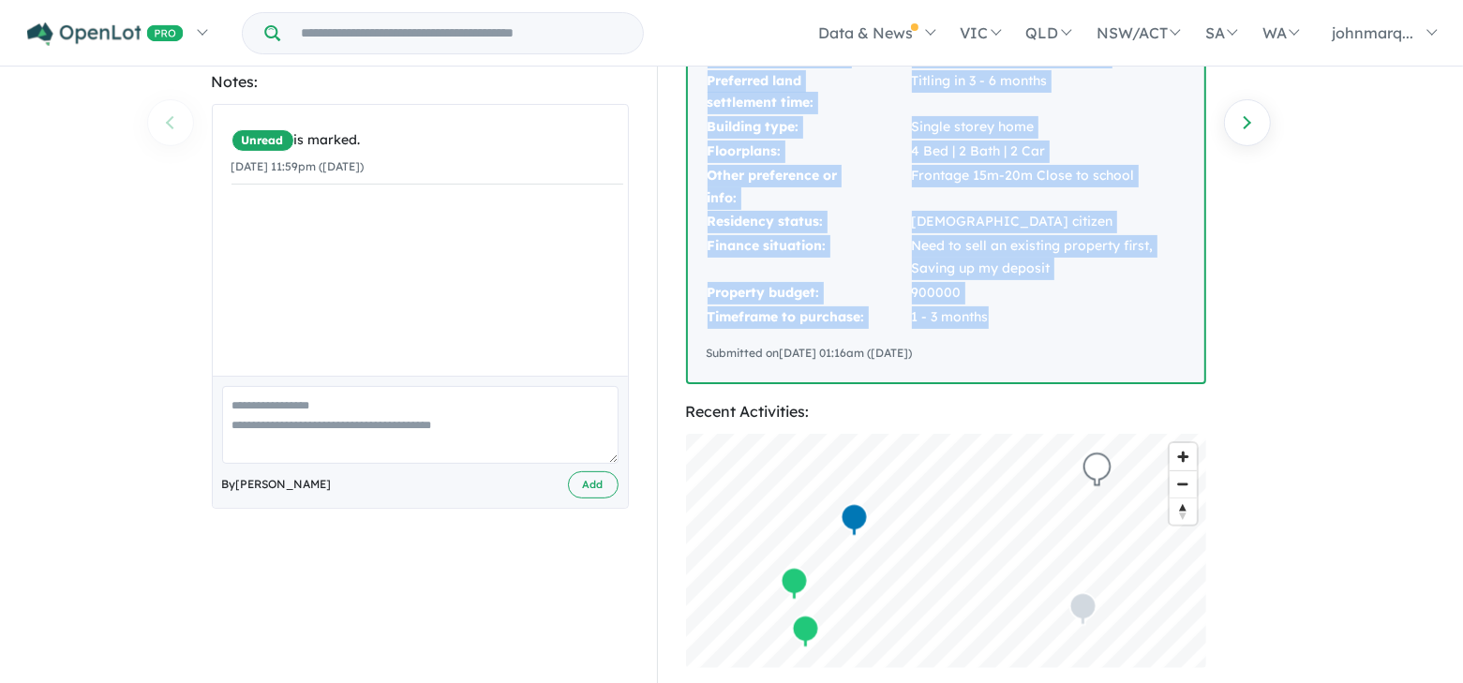
drag, startPoint x: 699, startPoint y: 234, endPoint x: 1010, endPoint y: 315, distance: 321.3
click at [1010, 315] on div "Interested product types: Vacant land Interested areas & suburbs: Brisbane Curr…" at bounding box center [946, 134] width 516 height 498
copy tbody "Interested product types: Vacant land Interested areas & suburbs: Brisbane Curr…"
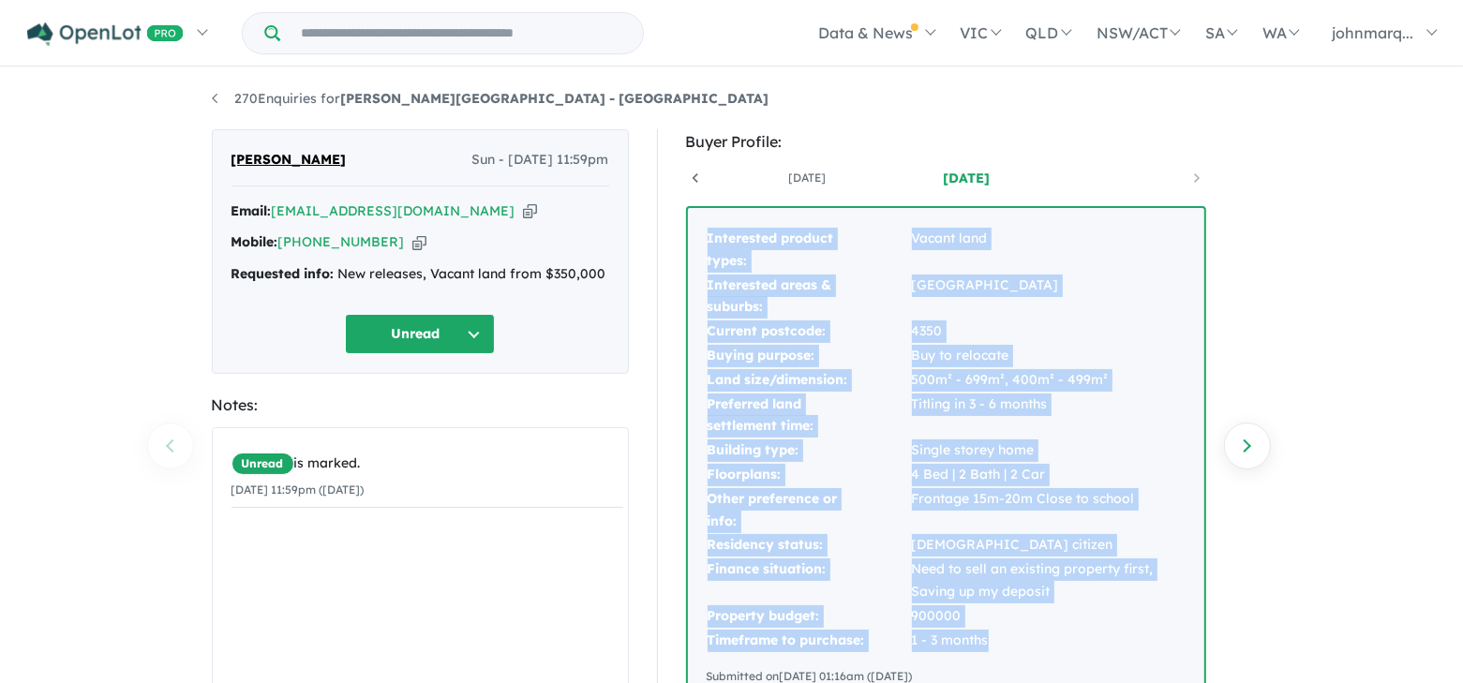
click at [523, 209] on icon "button" at bounding box center [530, 211] width 14 height 20
copy tbody "Interested product types: Vacant land Interested areas & suburbs: Brisbane Curr…"
click at [523, 211] on icon "button" at bounding box center [530, 211] width 14 height 20
copy tbody "Interested product types: Vacant land Interested areas & suburbs: Brisbane Curr…"
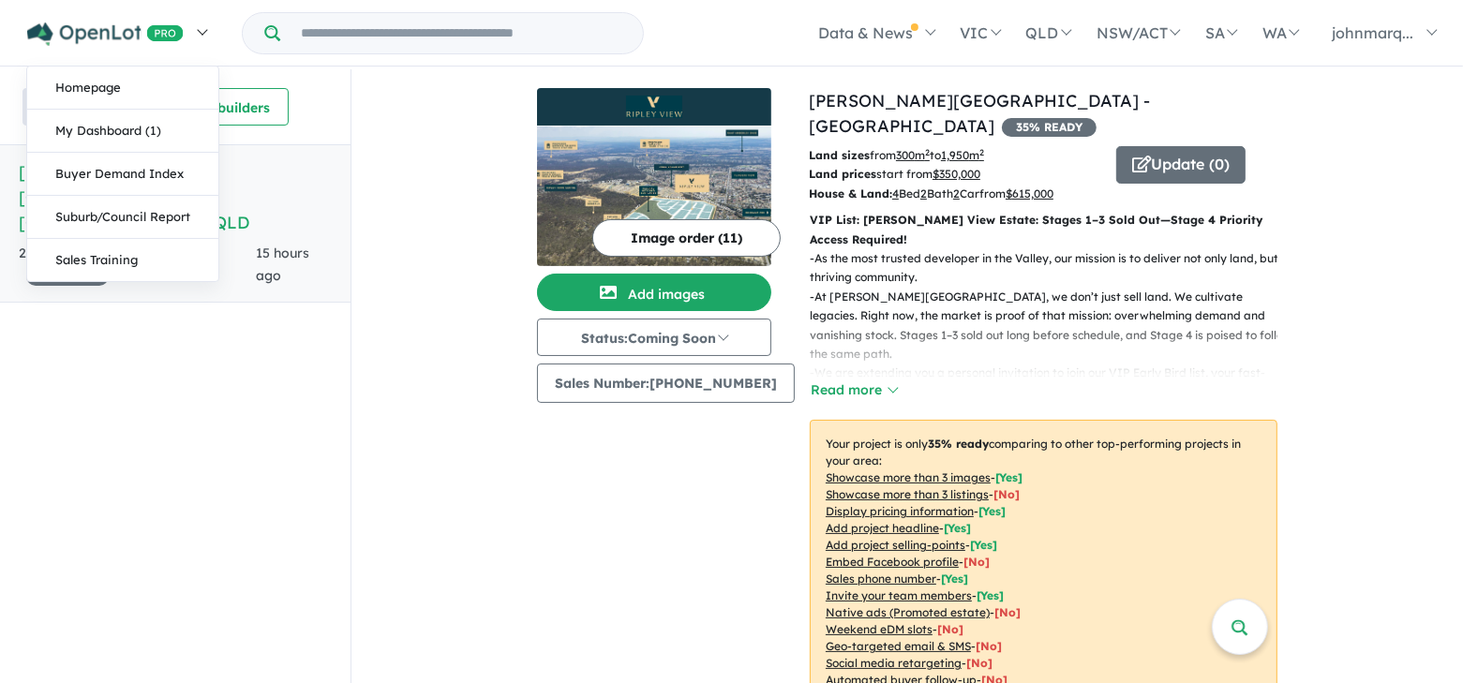
click at [203, 35] on link at bounding box center [116, 33] width 205 height 66
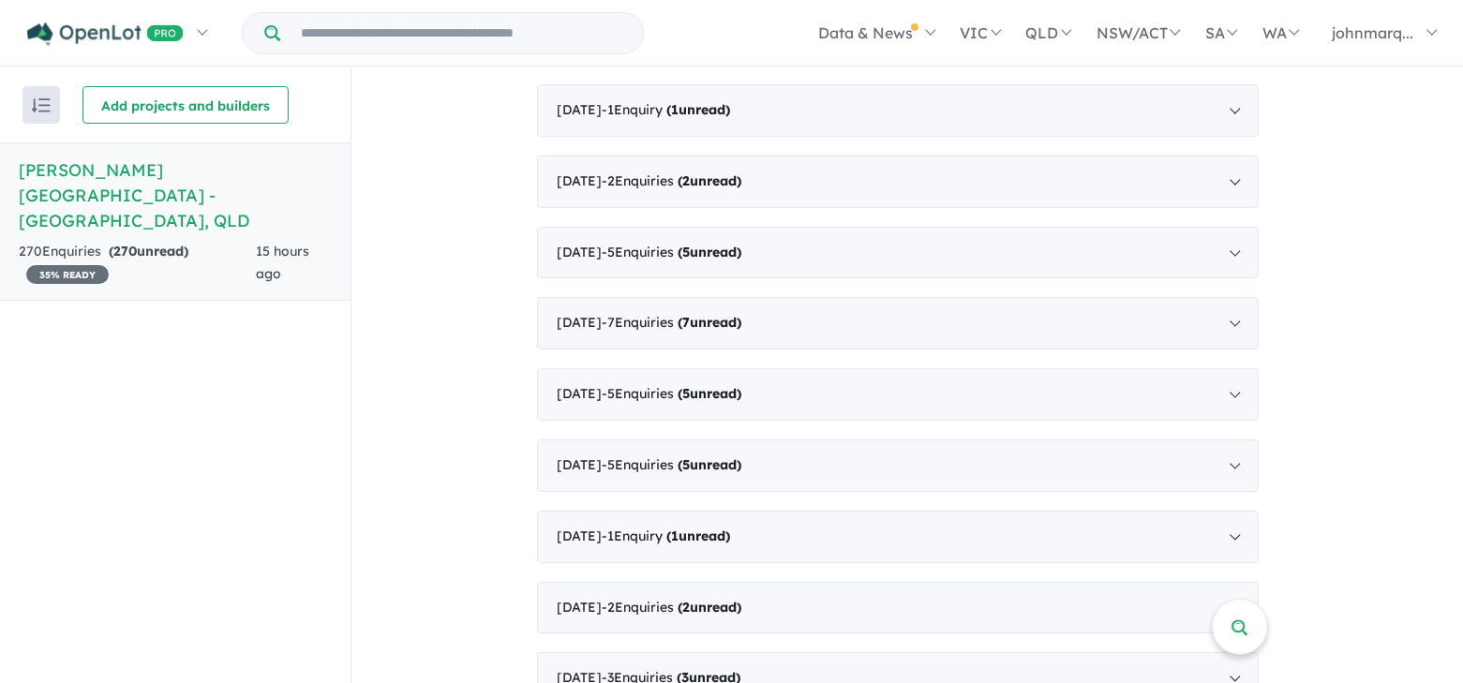
scroll to position [3, 0]
click at [39, 107] on img "button" at bounding box center [41, 104] width 19 height 14
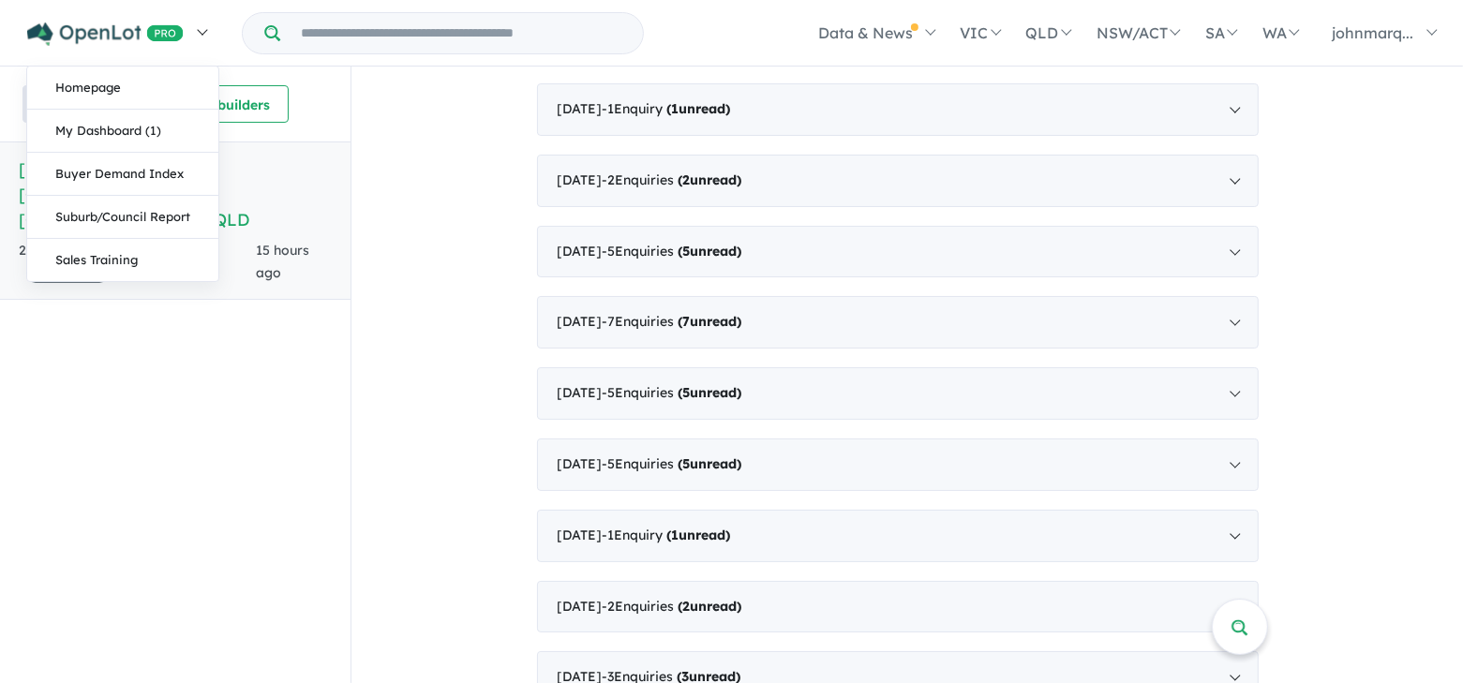
click at [159, 28] on img at bounding box center [105, 33] width 156 height 23
click at [97, 86] on link "Homepage" at bounding box center [122, 88] width 191 height 43
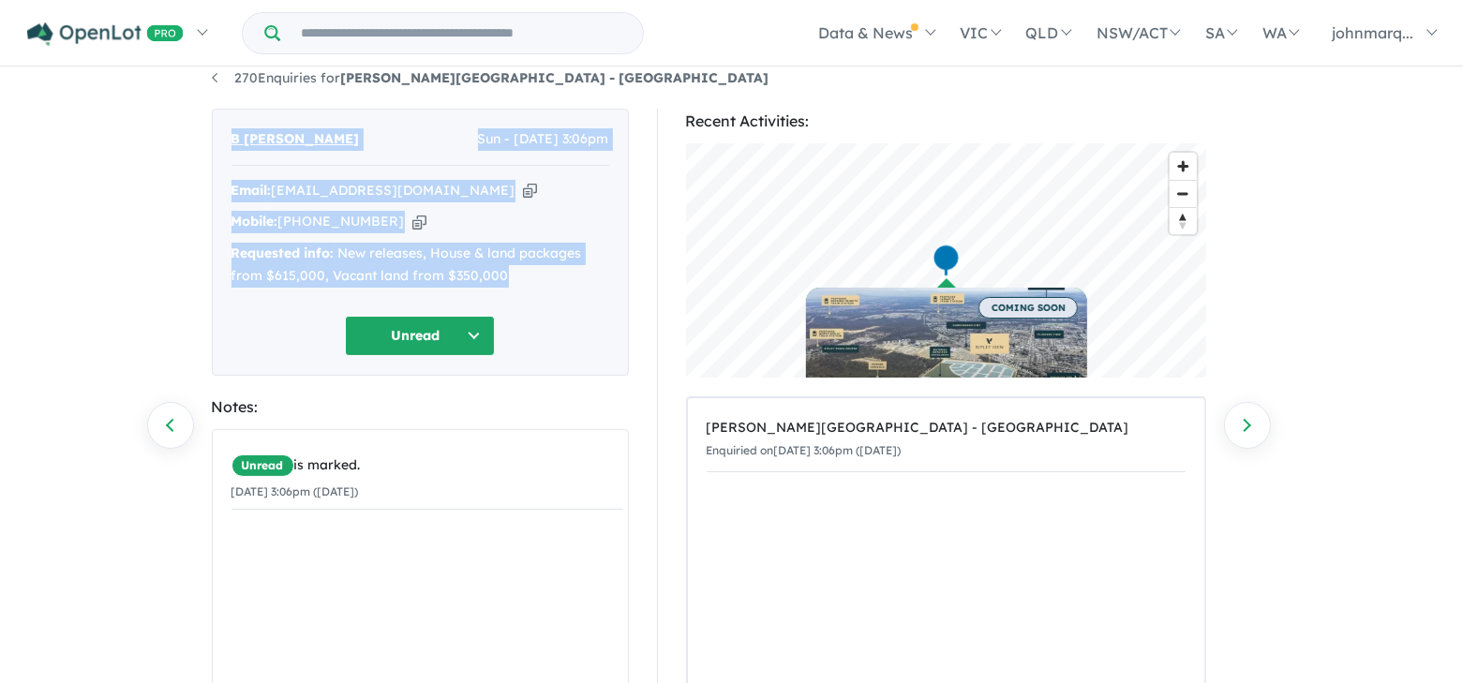
scroll to position [18, 0]
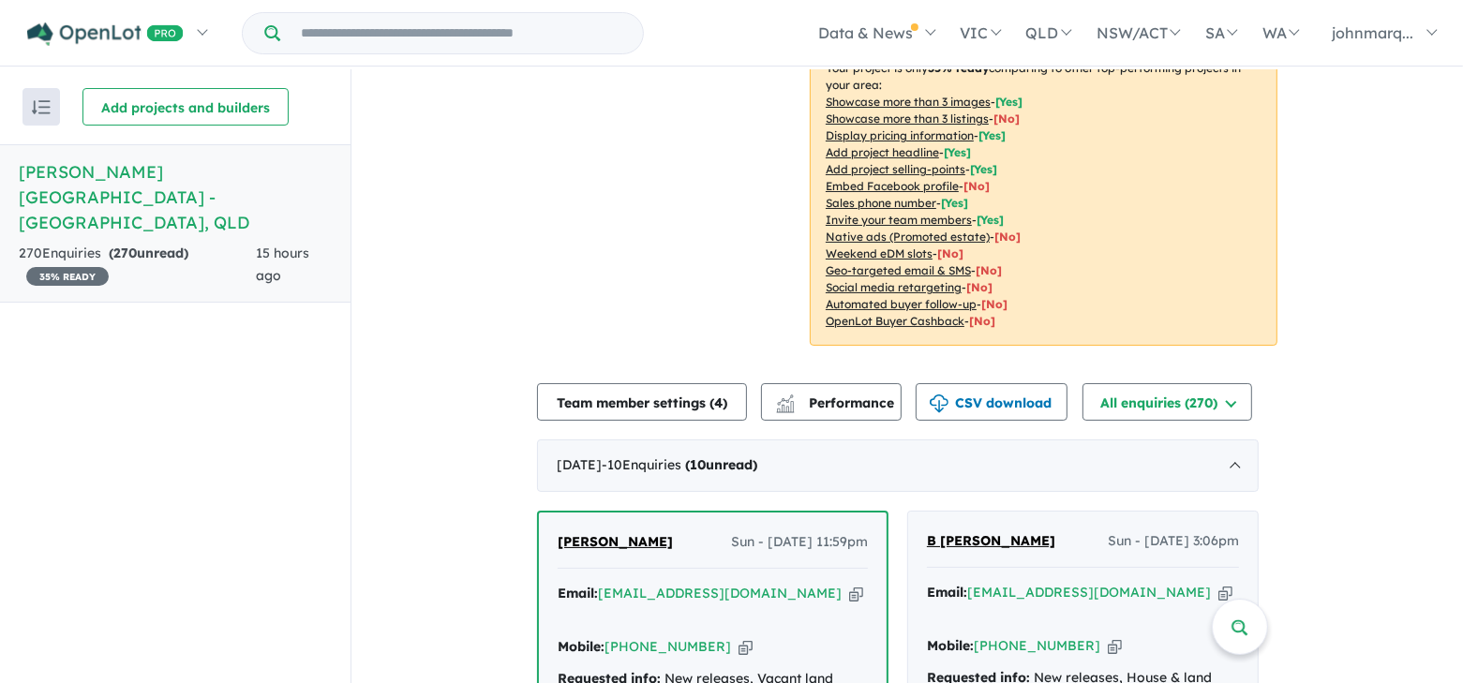
scroll to position [375, 0]
click at [116, 200] on h5 "Ripley View Estate - Flinders View , QLD" at bounding box center [175, 197] width 313 height 76
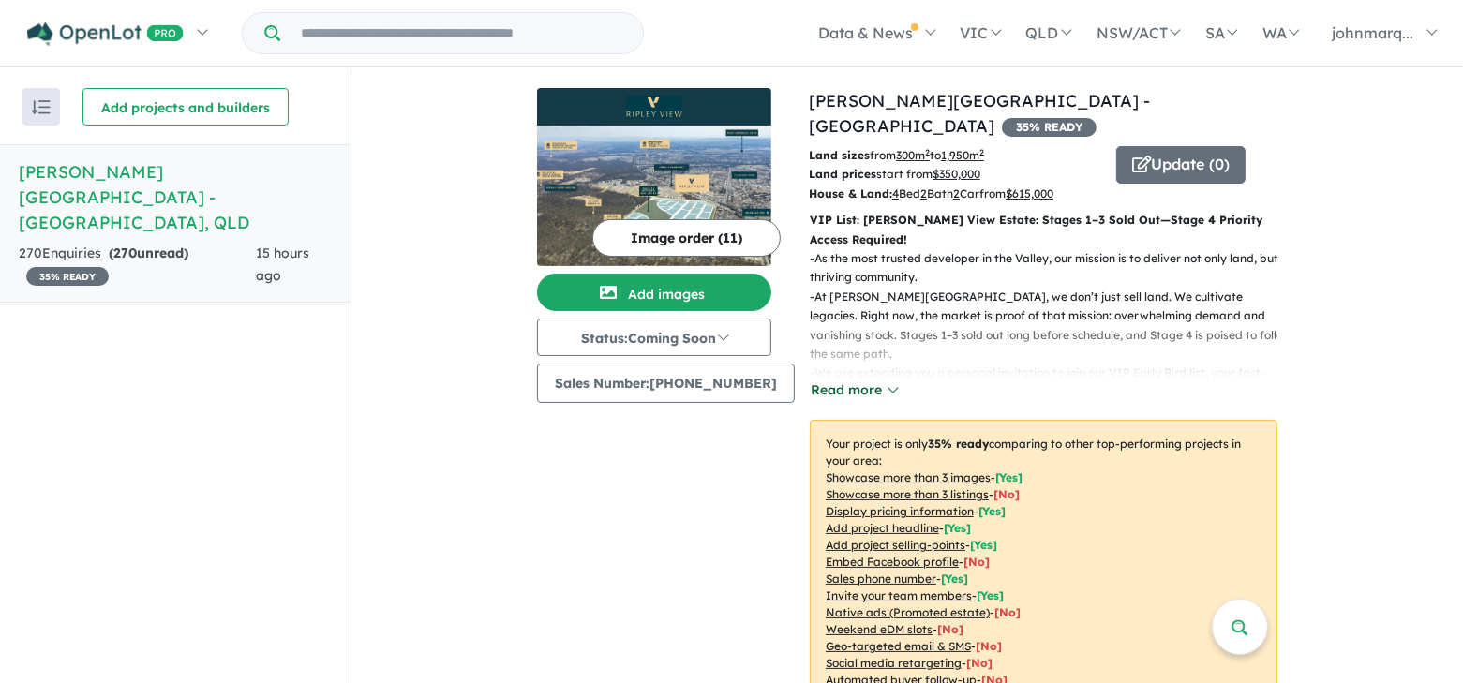
click at [878, 379] on button "Read more" at bounding box center [854, 390] width 88 height 22
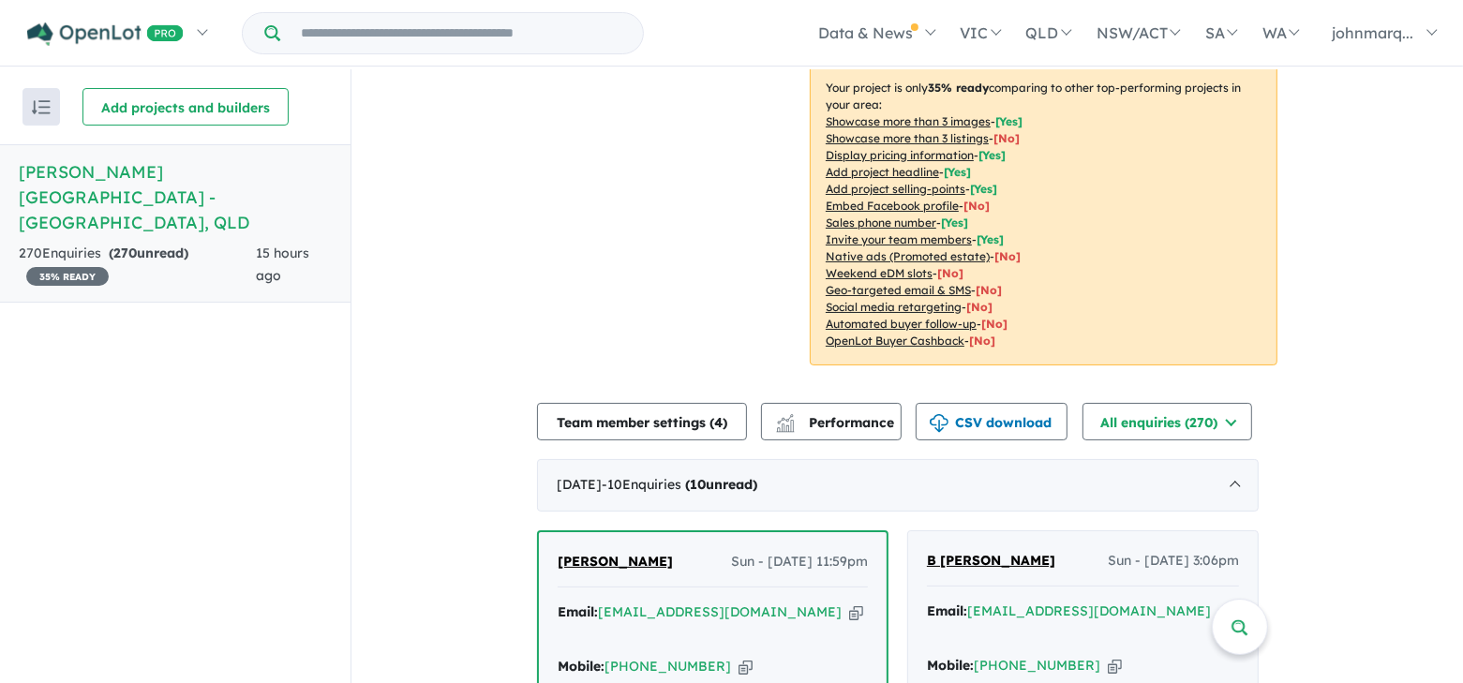
scroll to position [750, 0]
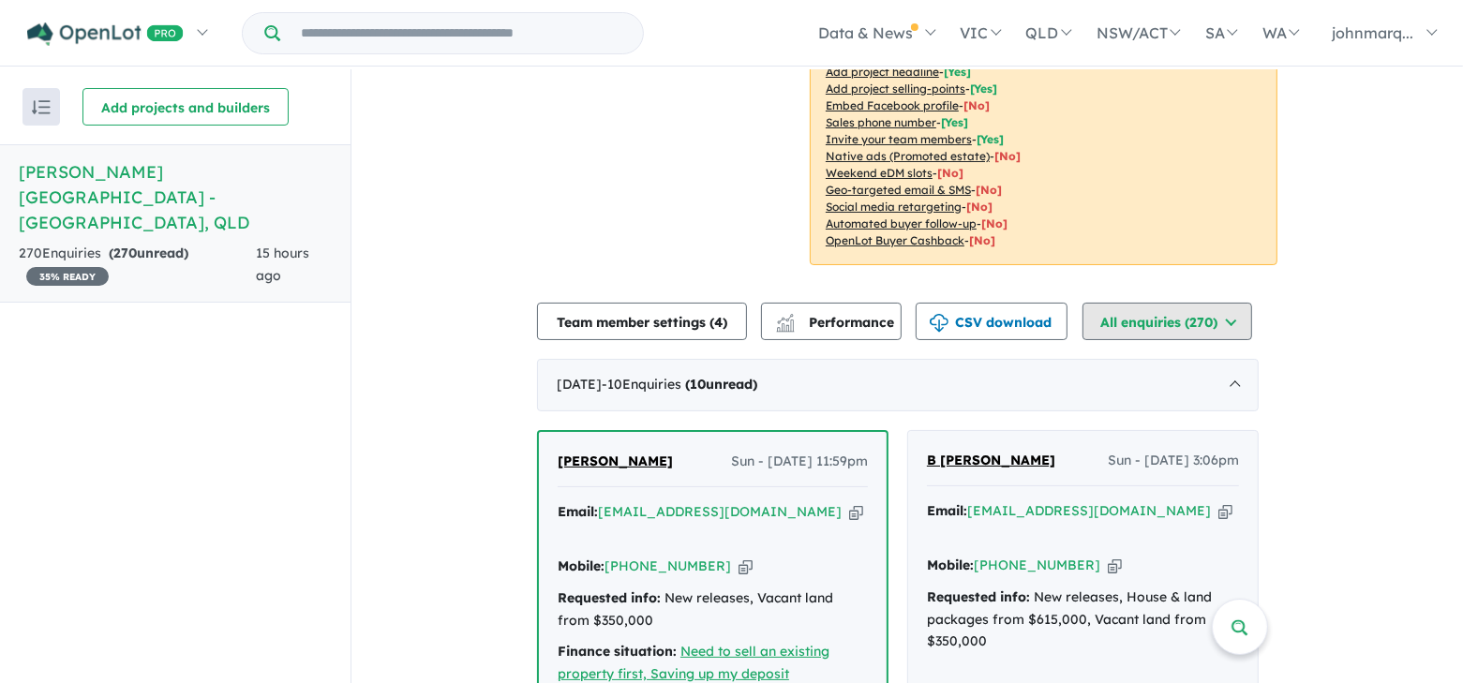
click at [1233, 303] on button "All enquiries ( 270 )" at bounding box center [1167, 321] width 170 height 37
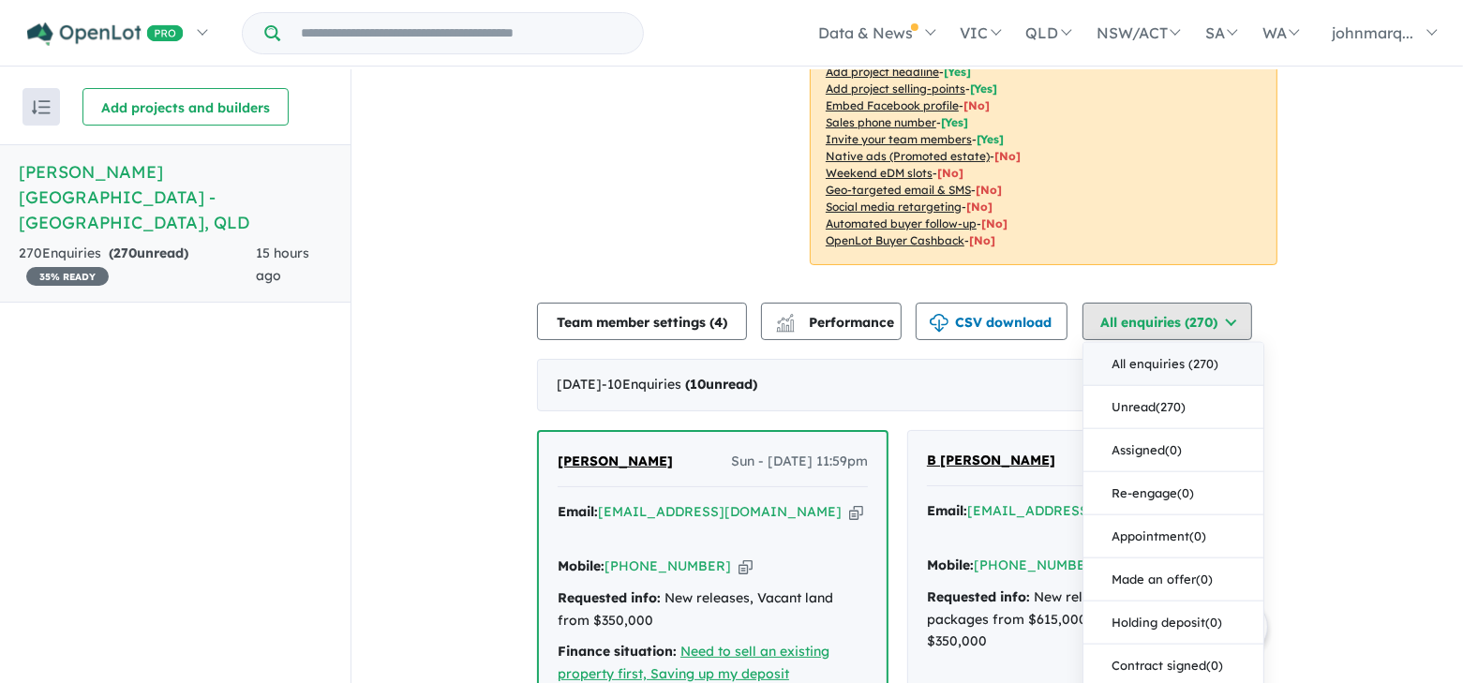
click at [1233, 303] on button "All enquiries ( 270 )" at bounding box center [1167, 321] width 170 height 37
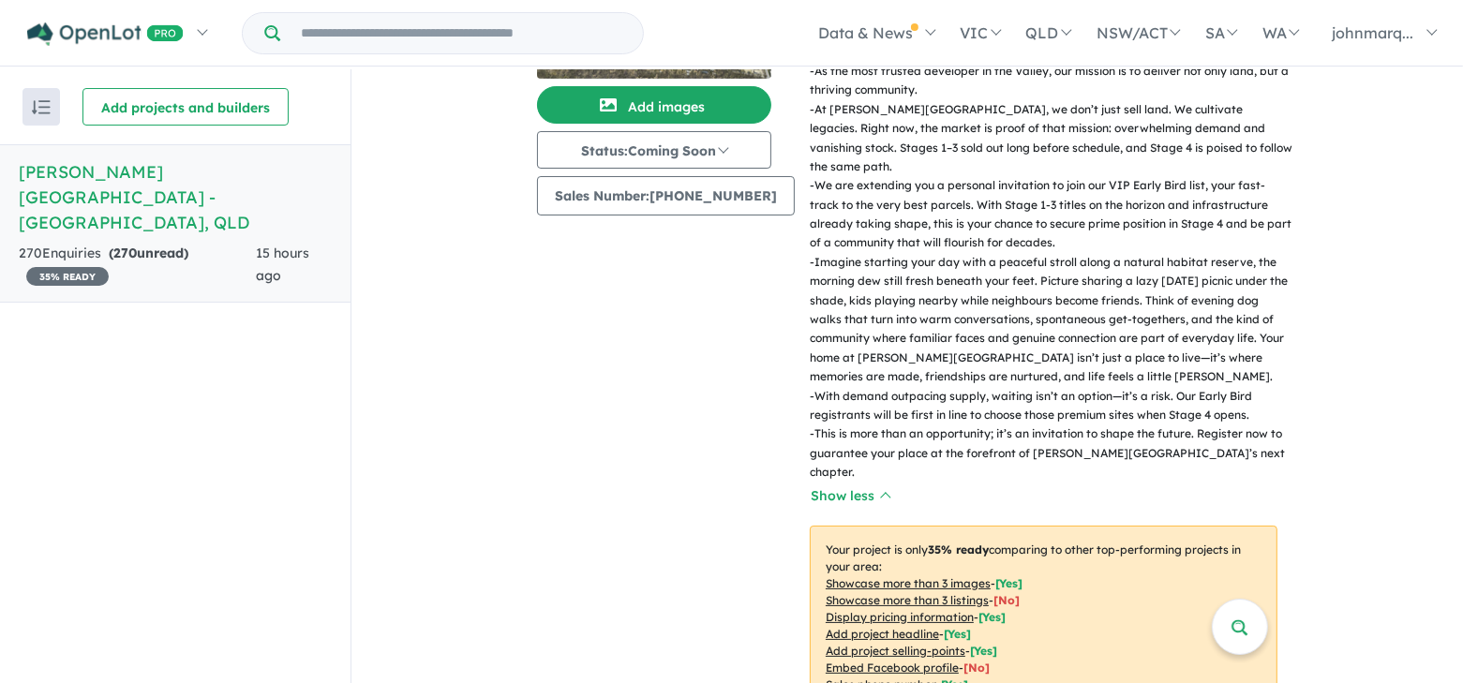
scroll to position [0, 0]
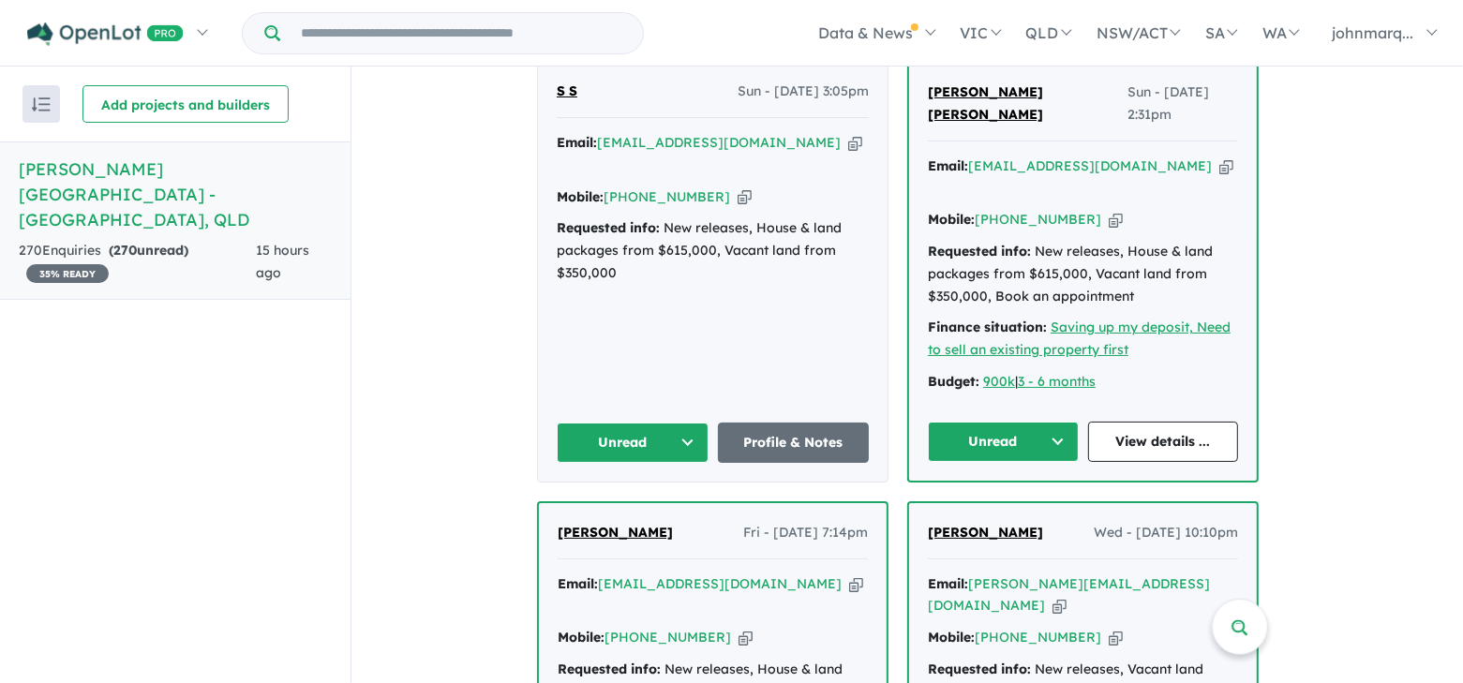
scroll to position [1687, 0]
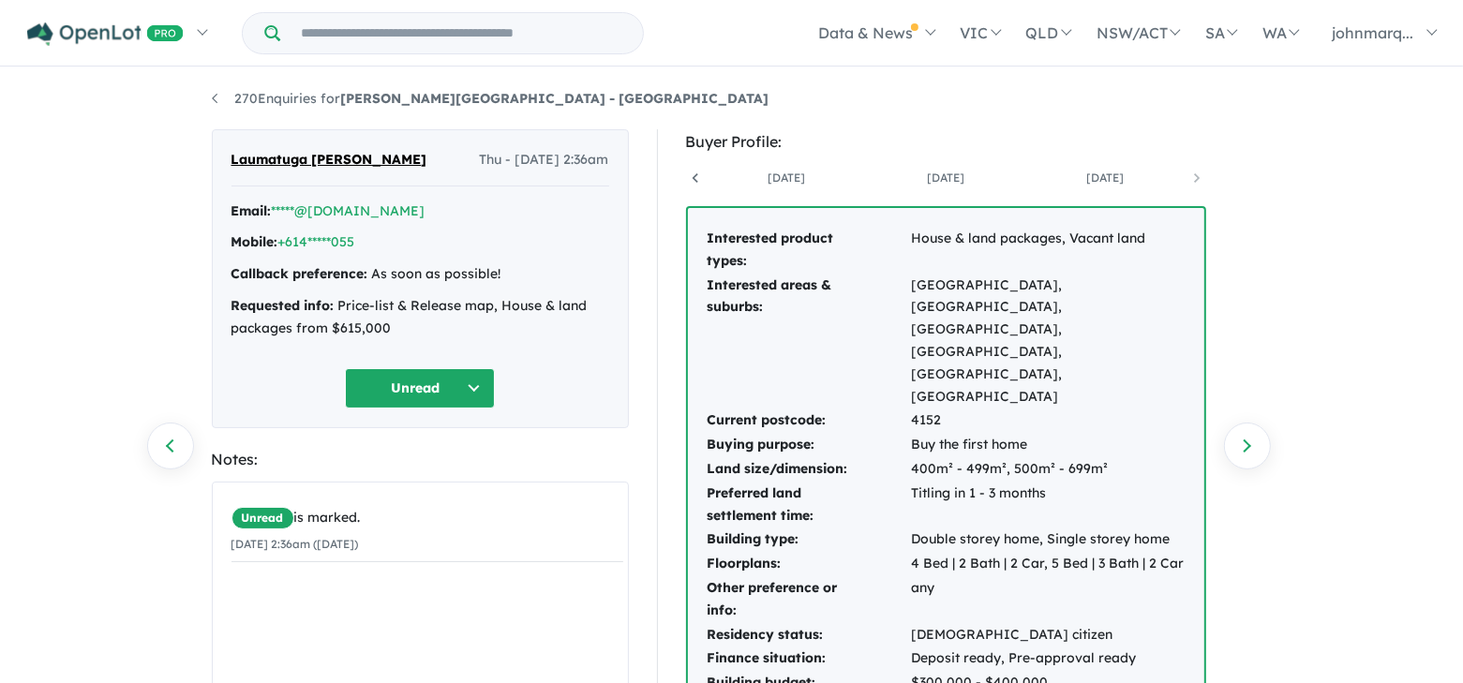
scroll to position [0, 777]
